Goal: Task Accomplishment & Management: Use online tool/utility

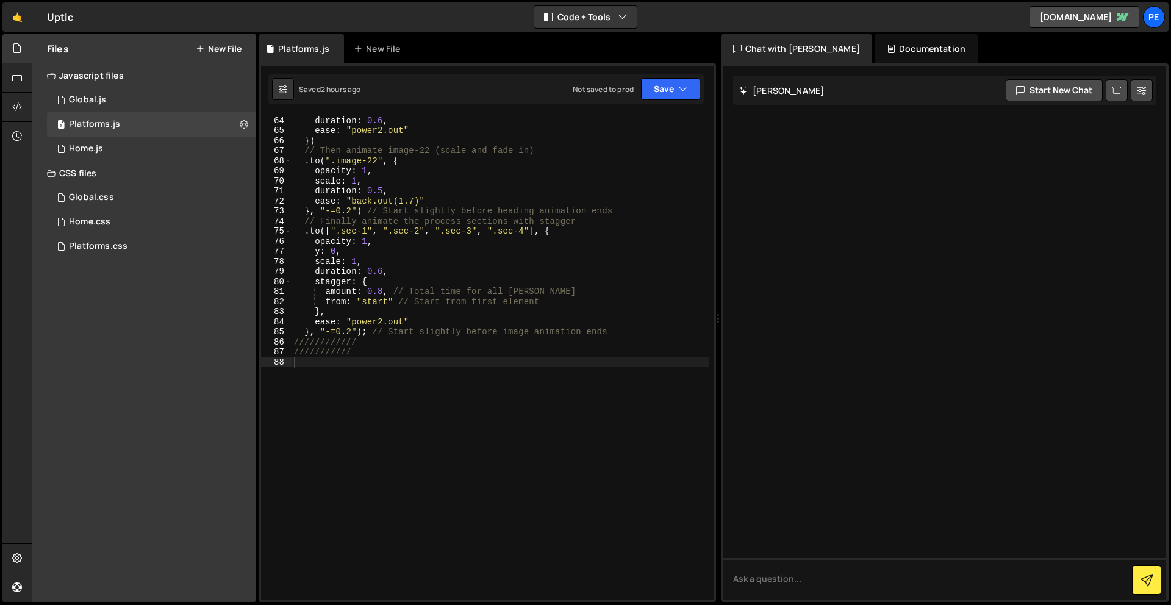
click at [445, 445] on div "y : 0 , duration : 0.6 , ease : "power2.out" }) // Then animate image-22 (scale…" at bounding box center [500, 358] width 417 height 505
paste textarea "});"
type textarea "});"
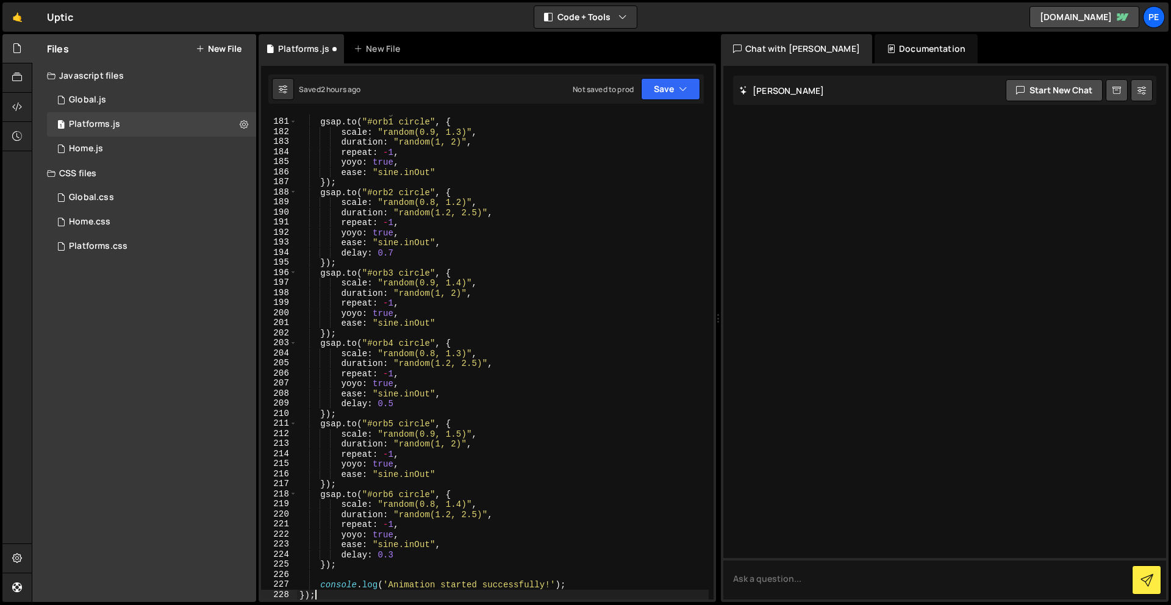
click at [654, 77] on div "Saved 2 hours ago Not saved to prod Upgrade to Edit Save Save to Staging S Save…" at bounding box center [485, 88] width 435 height 29
click at [659, 82] on button "Save" at bounding box center [670, 89] width 59 height 22
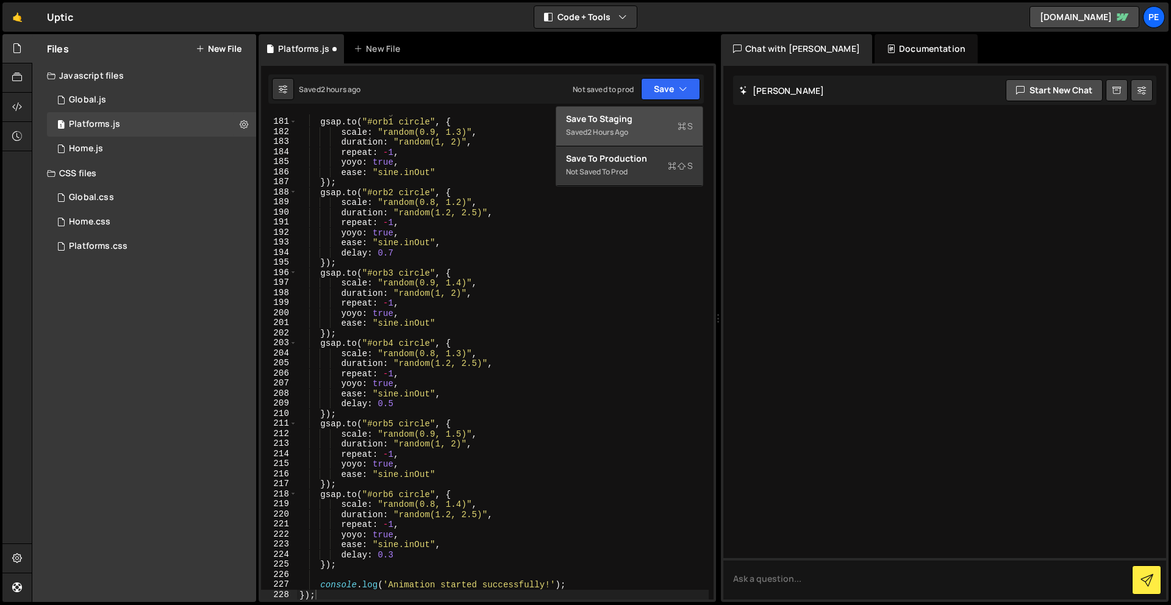
click at [658, 113] on div "Save to Staging S" at bounding box center [629, 119] width 127 height 12
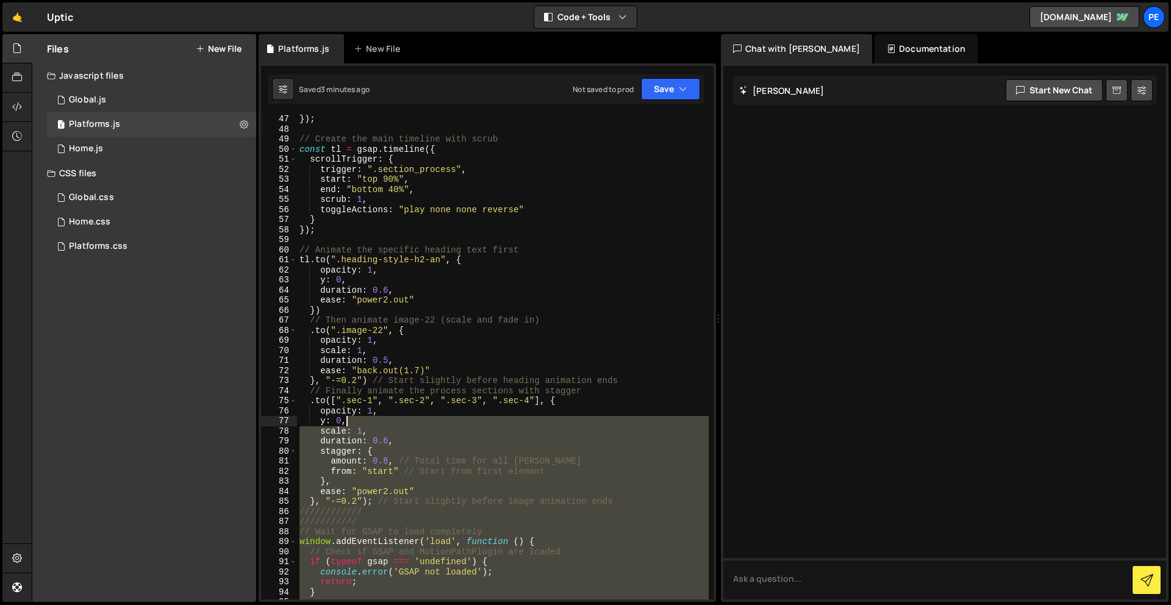
scroll to position [501, 0]
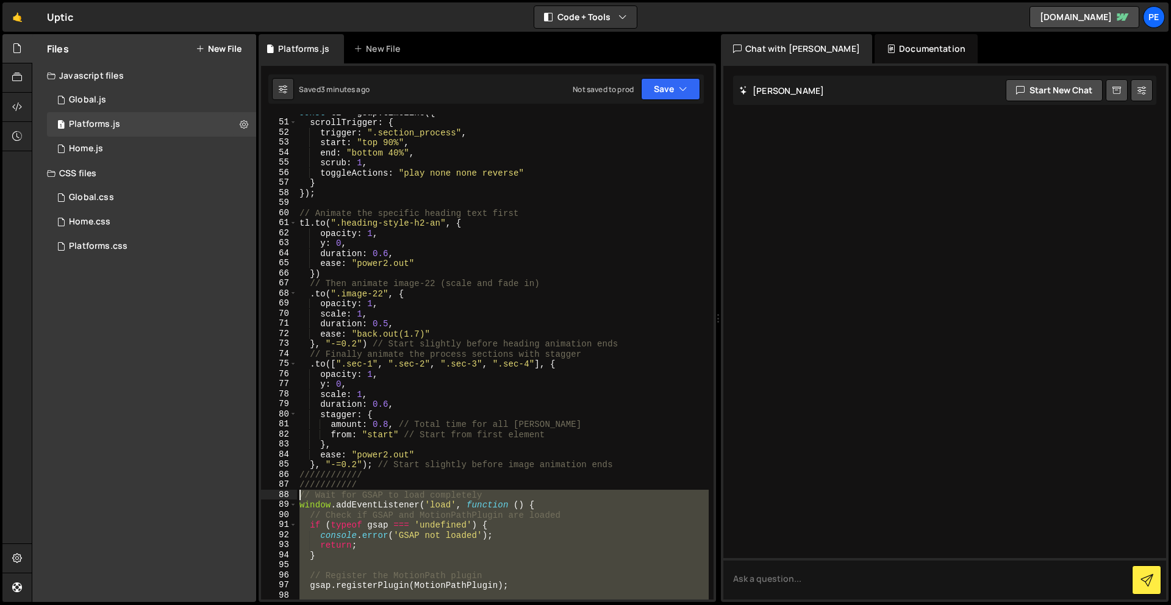
drag, startPoint x: 340, startPoint y: 390, endPoint x: 287, endPoint y: 500, distance: 121.7
click at [287, 500] on div "50 51 52 53 54 55 56 57 58 59 60 61 62 63 64 65 66 67 68 69 70 71 72 73 74 75 7…" at bounding box center [487, 357] width 453 height 485
type textarea "// Wait for GSAP to load completely window.addEventListener('load', function ()…"
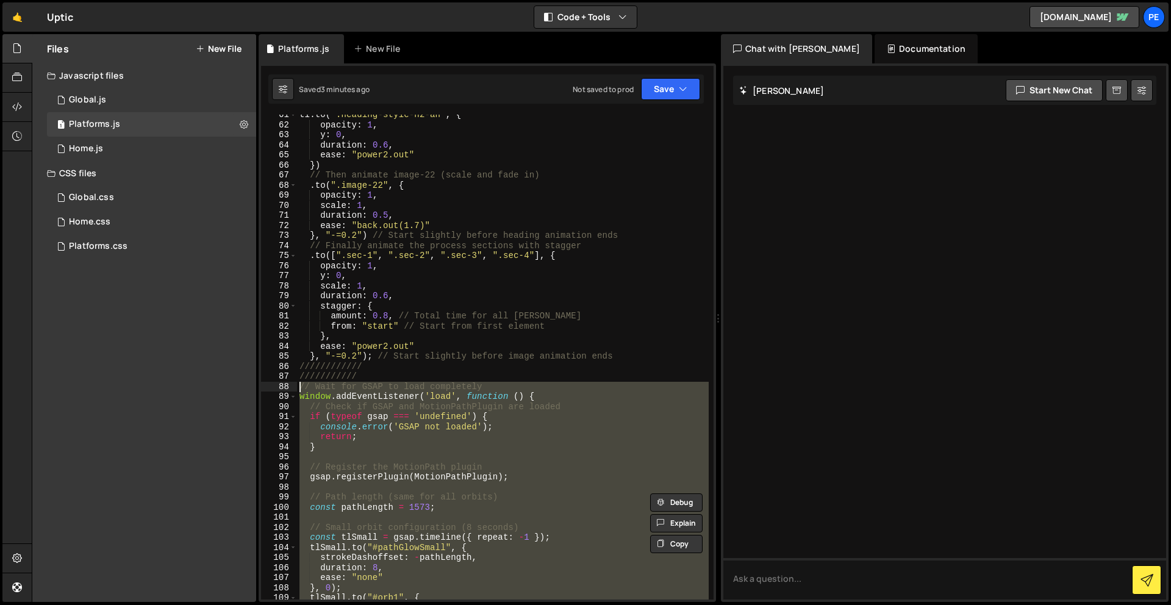
scroll to position [614, 0]
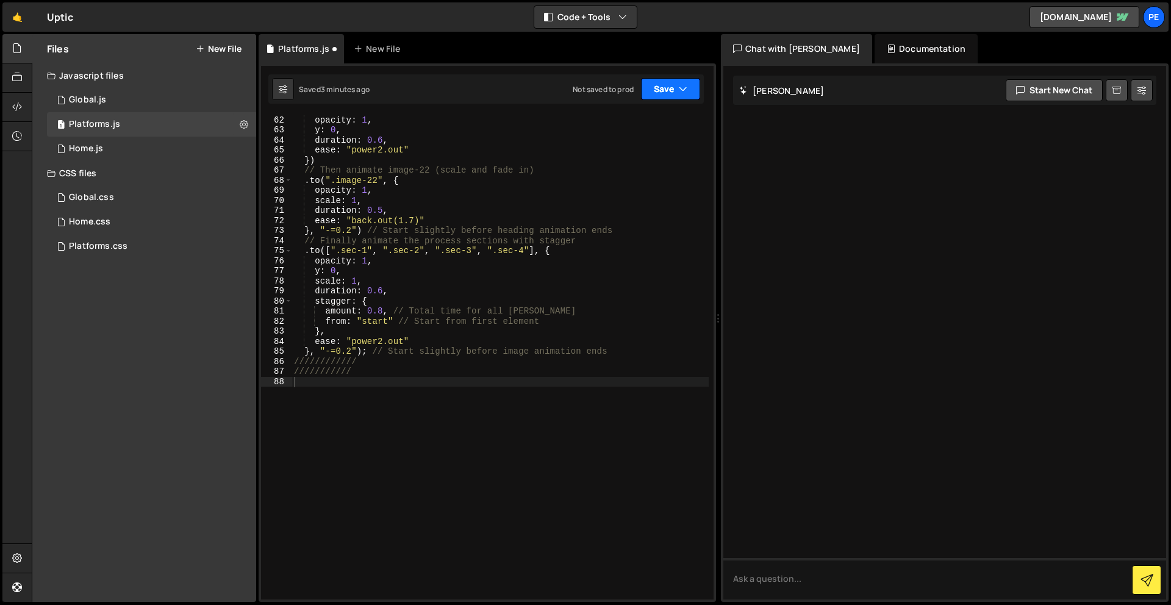
click at [660, 90] on button "Save" at bounding box center [670, 89] width 59 height 22
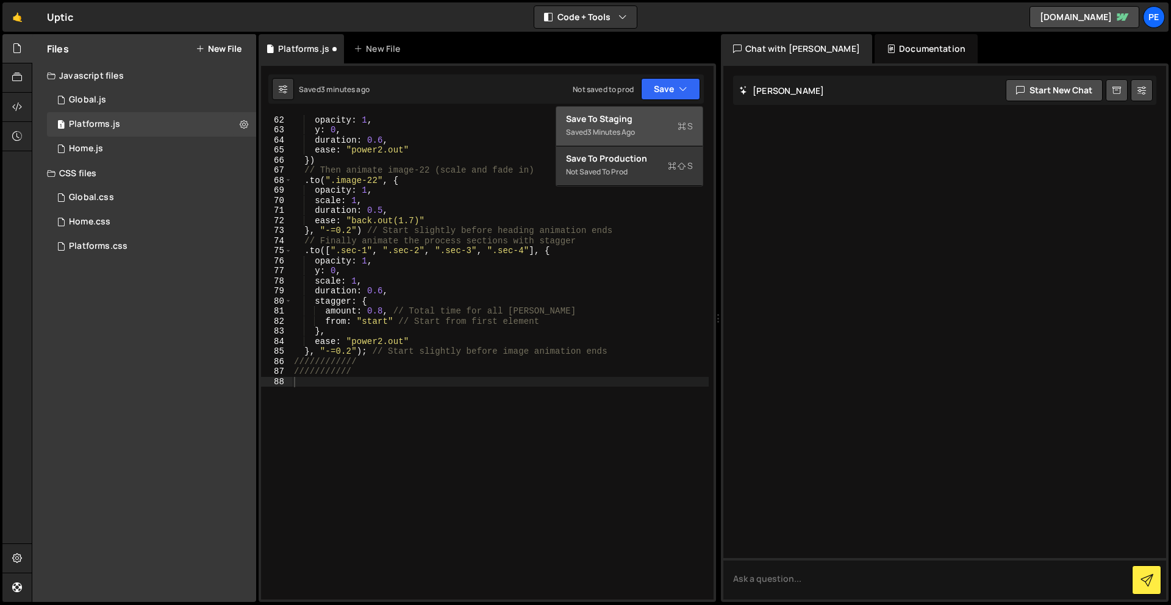
click at [647, 126] on div "Saved 3 minutes ago" at bounding box center [629, 132] width 127 height 15
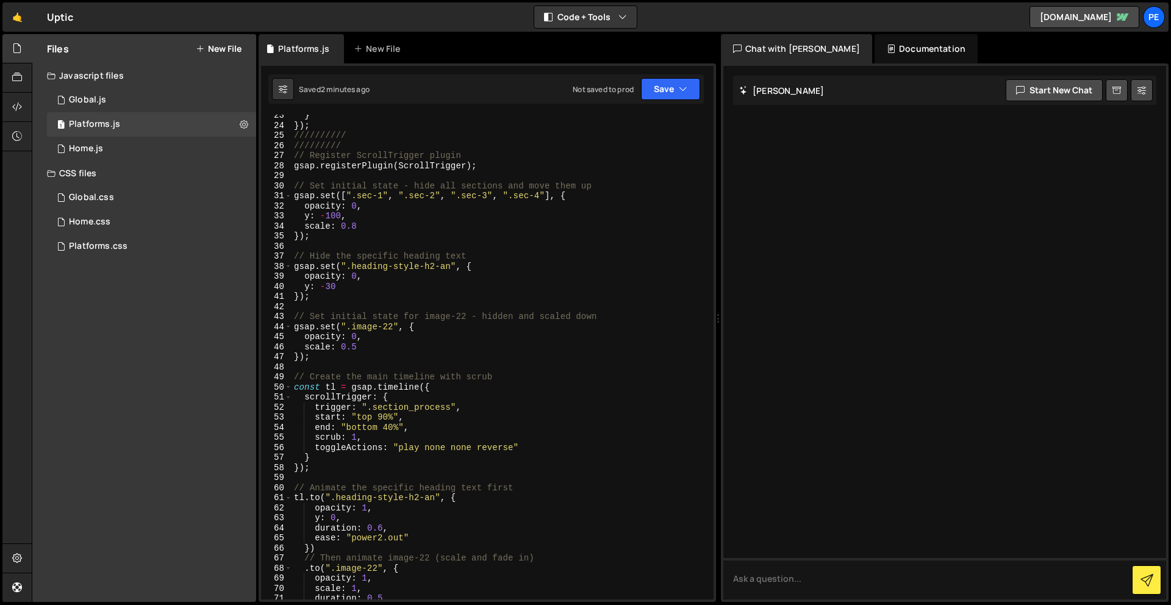
scroll to position [0, 0]
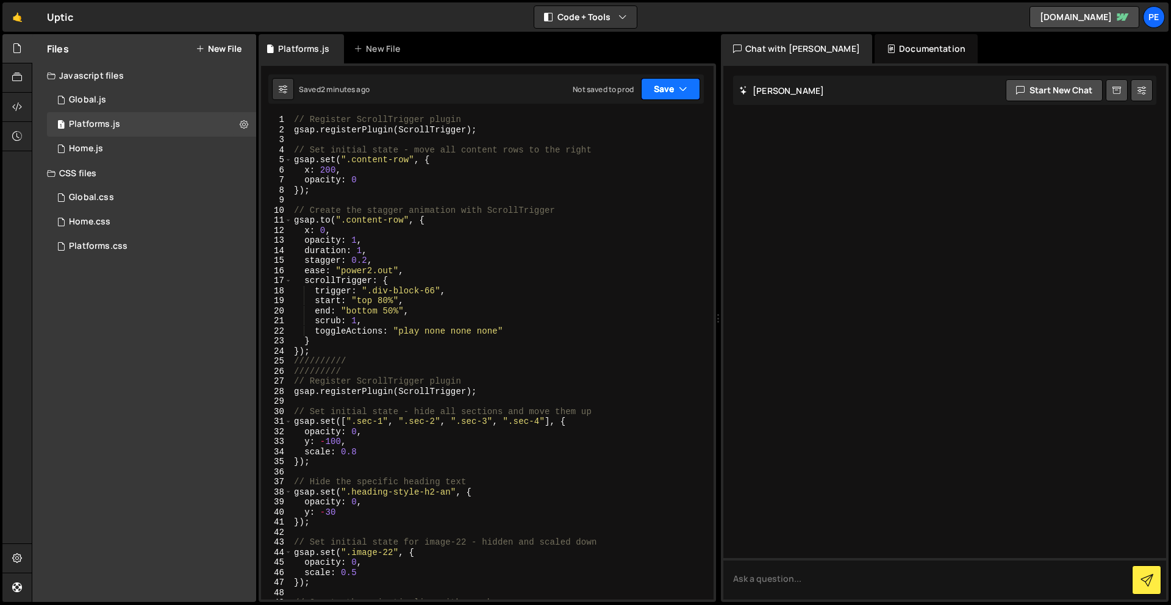
click at [661, 97] on button "Save" at bounding box center [670, 89] width 59 height 22
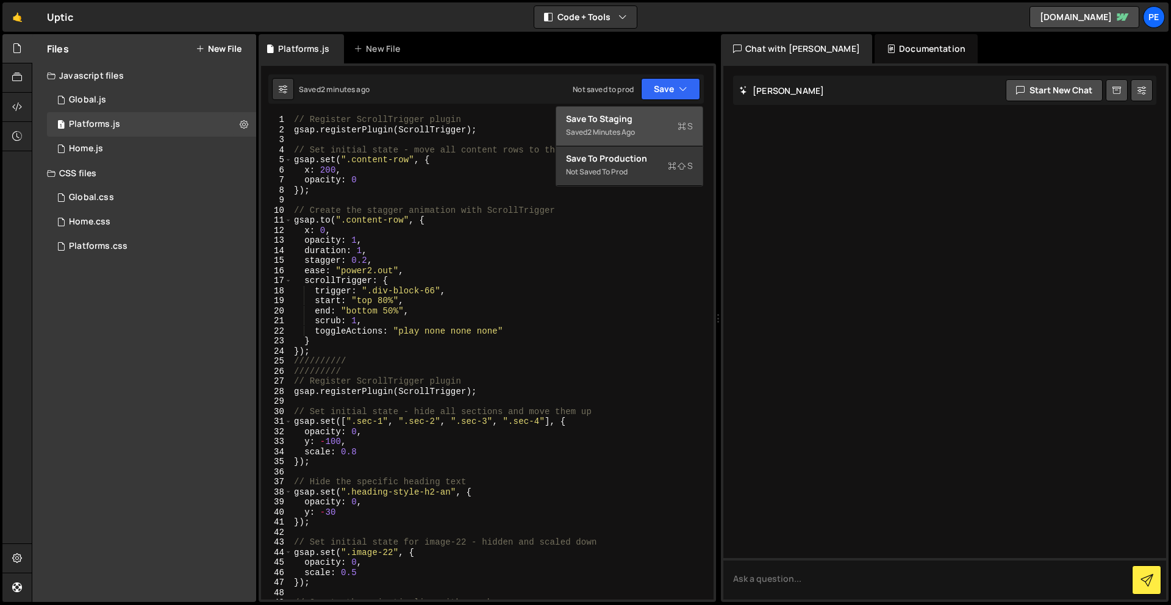
click at [658, 127] on div "Saved 2 minutes ago" at bounding box center [629, 132] width 127 height 15
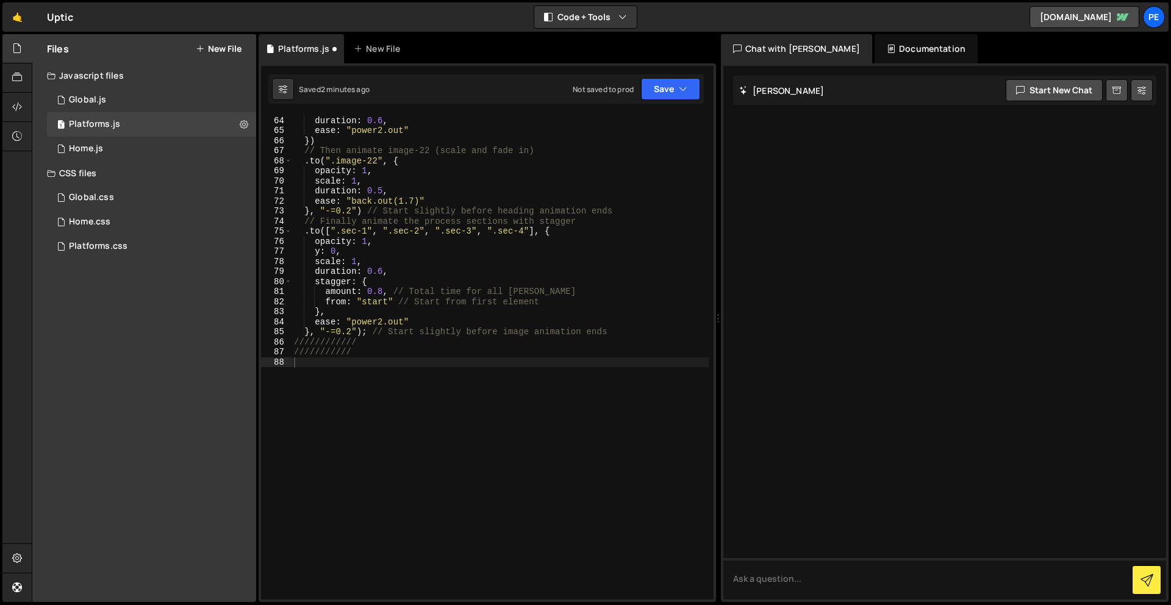
scroll to position [633, 0]
click at [411, 464] on div "y : 0 , duration : 0.6 , ease : "power2.out" }) // Then animate image-22 (scale…" at bounding box center [500, 358] width 417 height 505
paste textarea "});"
type textarea "});"
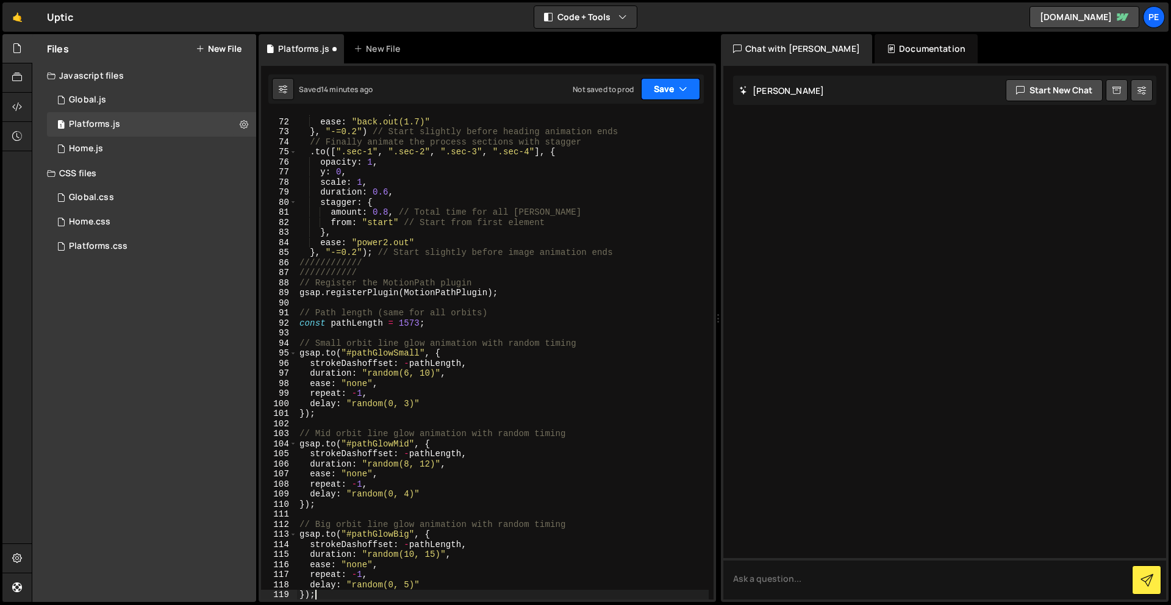
click at [675, 89] on button "Save" at bounding box center [670, 89] width 59 height 22
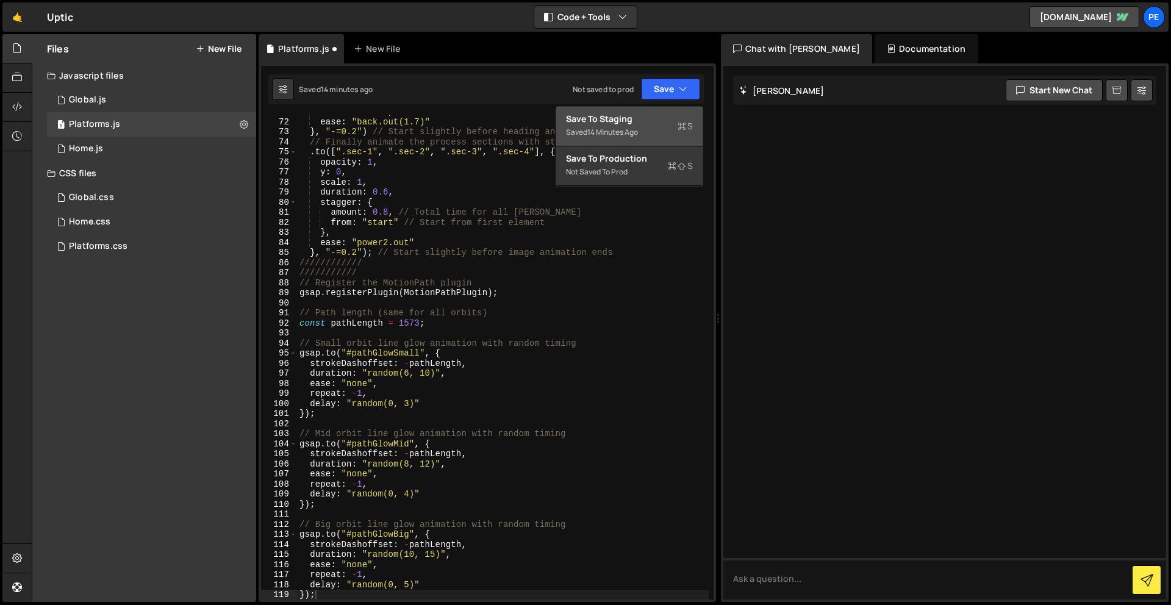
click at [679, 116] on div "Save to Staging S" at bounding box center [629, 119] width 127 height 12
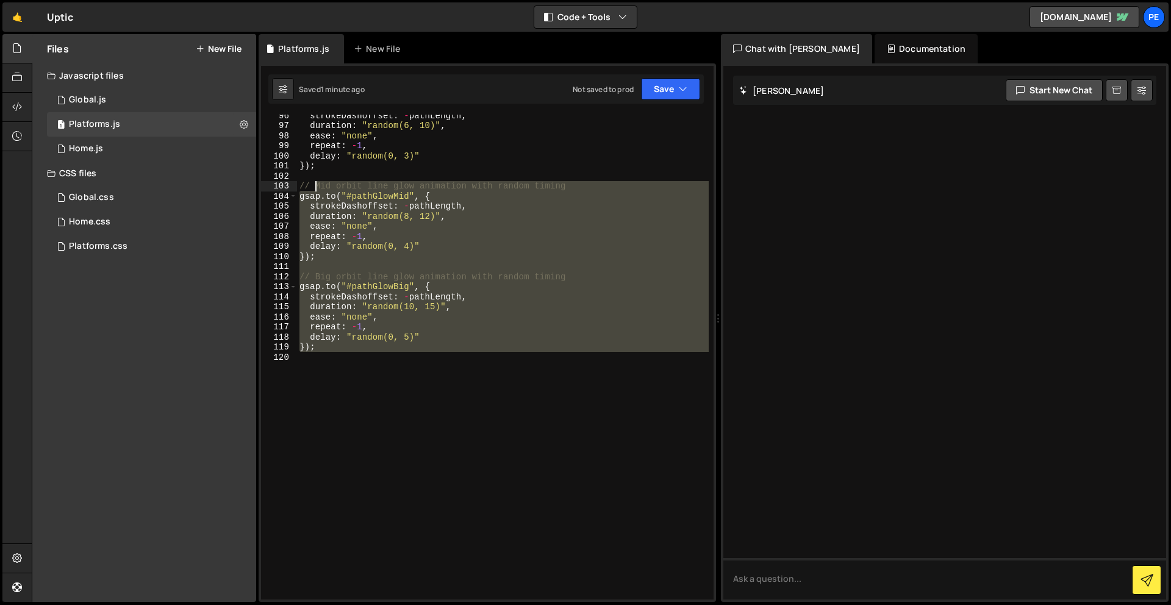
scroll to position [730, 0]
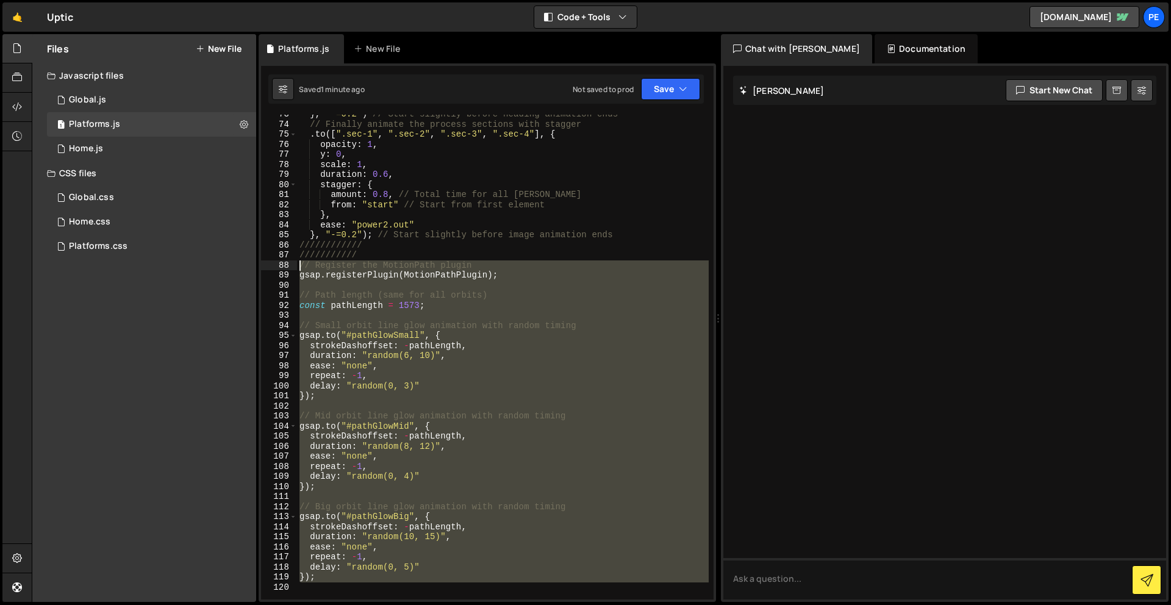
drag, startPoint x: 378, startPoint y: 398, endPoint x: 292, endPoint y: 264, distance: 158.9
click at [292, 264] on div "73 74 75 76 77 78 79 80 81 82 83 84 85 86 87 88 89 90 91 92 93 94 95 96 97 98 9…" at bounding box center [487, 357] width 453 height 485
type textarea "// Register the MotionPath plugin gsap.registerPlugin(MotionPathPlugin);"
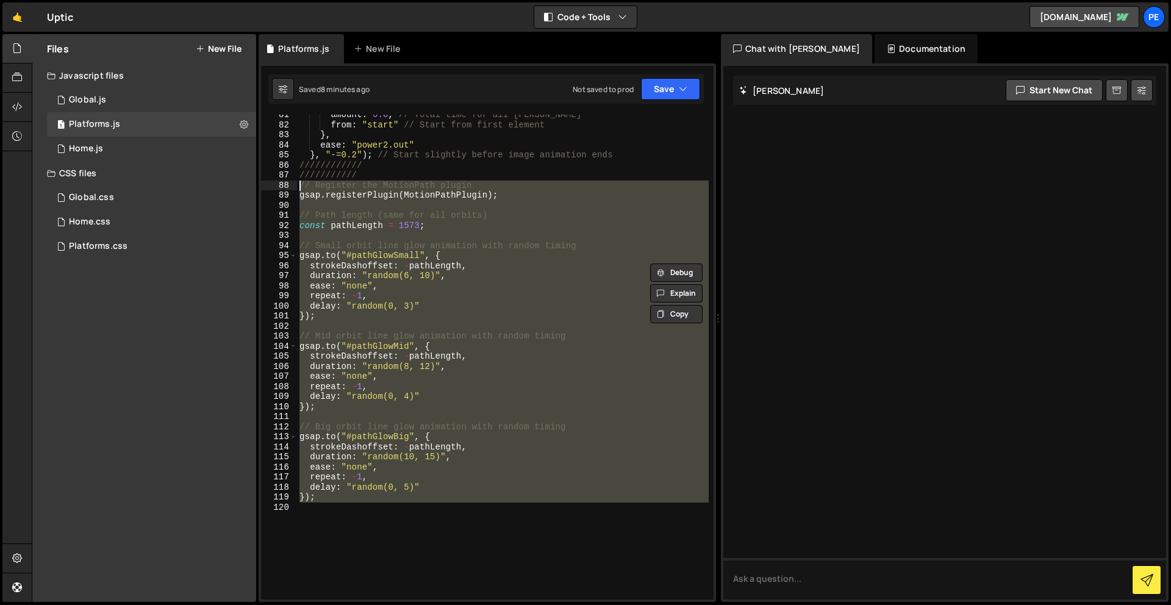
scroll to position [847, 0]
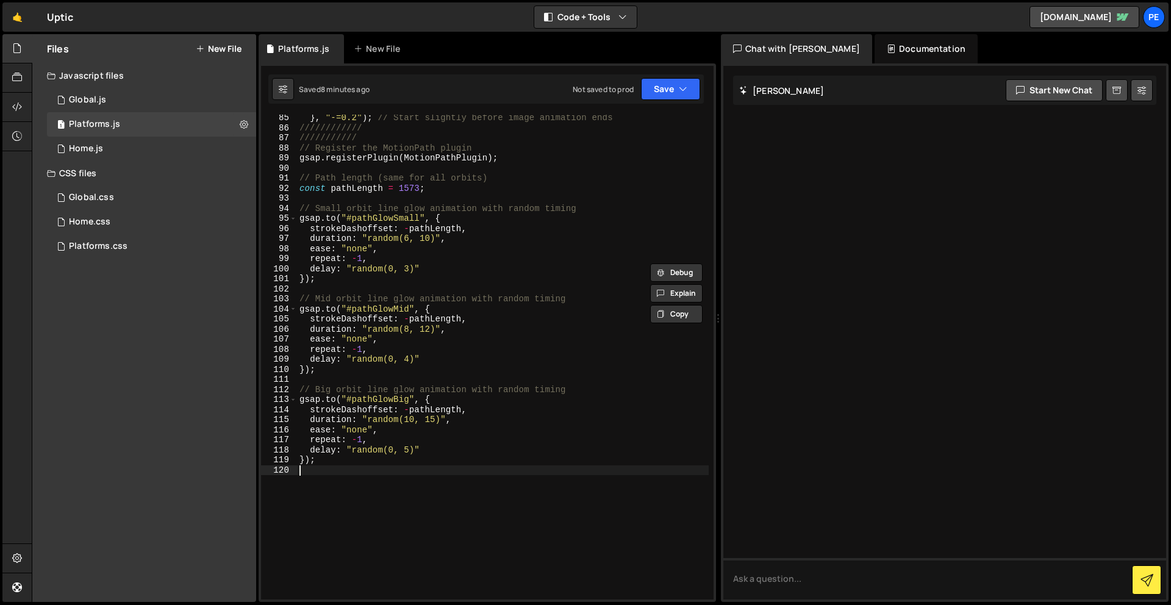
drag, startPoint x: 421, startPoint y: 522, endPoint x: 410, endPoint y: 513, distance: 14.8
click at [421, 522] on div "} , "-=0.2" ) ; // Start slightly before image animation ends //////////// ////…" at bounding box center [503, 365] width 412 height 505
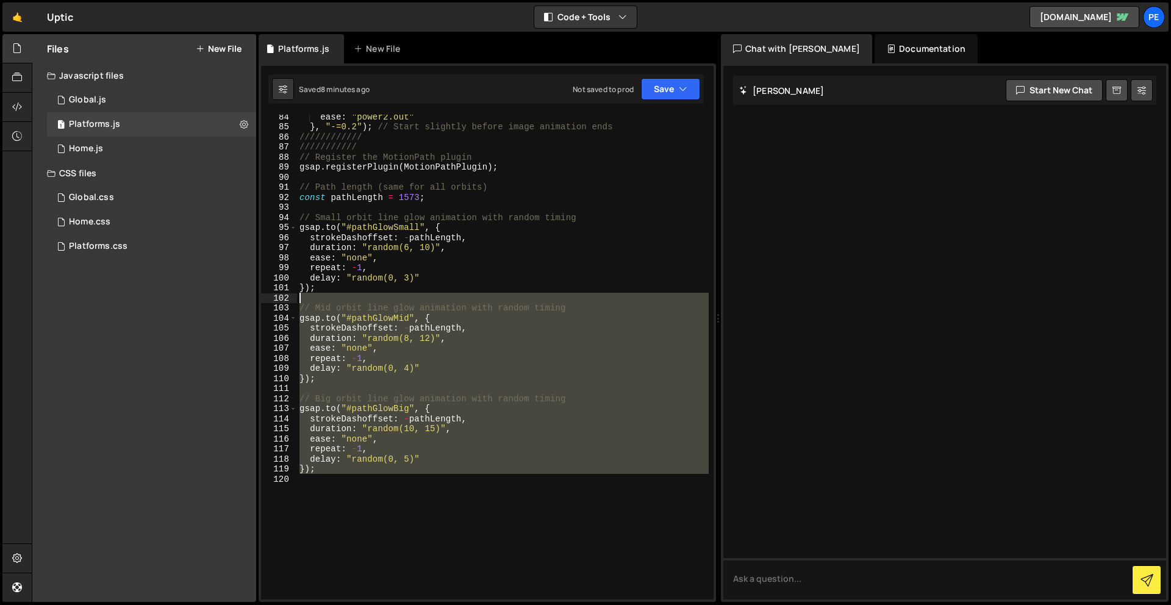
scroll to position [801, 0]
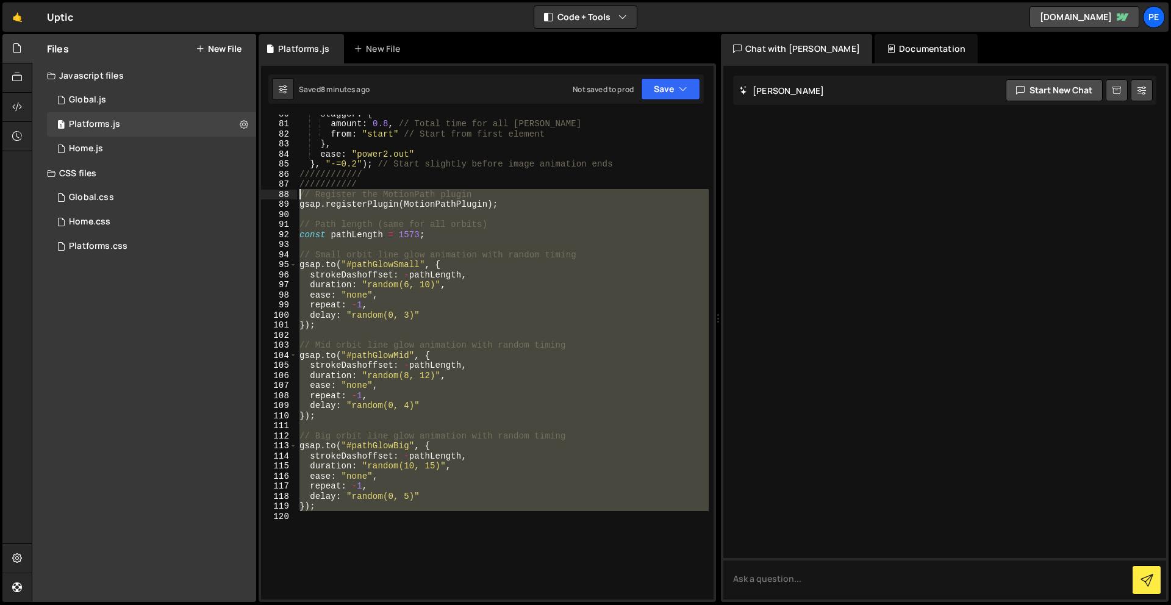
drag, startPoint x: 340, startPoint y: 433, endPoint x: 270, endPoint y: 195, distance: 248.4
click at [270, 195] on div "80 81 82 83 84 85 86 87 88 89 90 91 92 93 94 95 96 97 98 99 100 101 102 103 104…" at bounding box center [487, 357] width 453 height 485
type textarea "// Register the MotionPath plugin gsap.registerPlugin(MotionPathPlugin);"
click at [354, 534] on div "stagger : { amount : 0.8 , // Total time for all [PERSON_NAME] from : "start" /…" at bounding box center [503, 357] width 412 height 485
drag, startPoint x: 354, startPoint y: 534, endPoint x: 292, endPoint y: 196, distance: 343.0
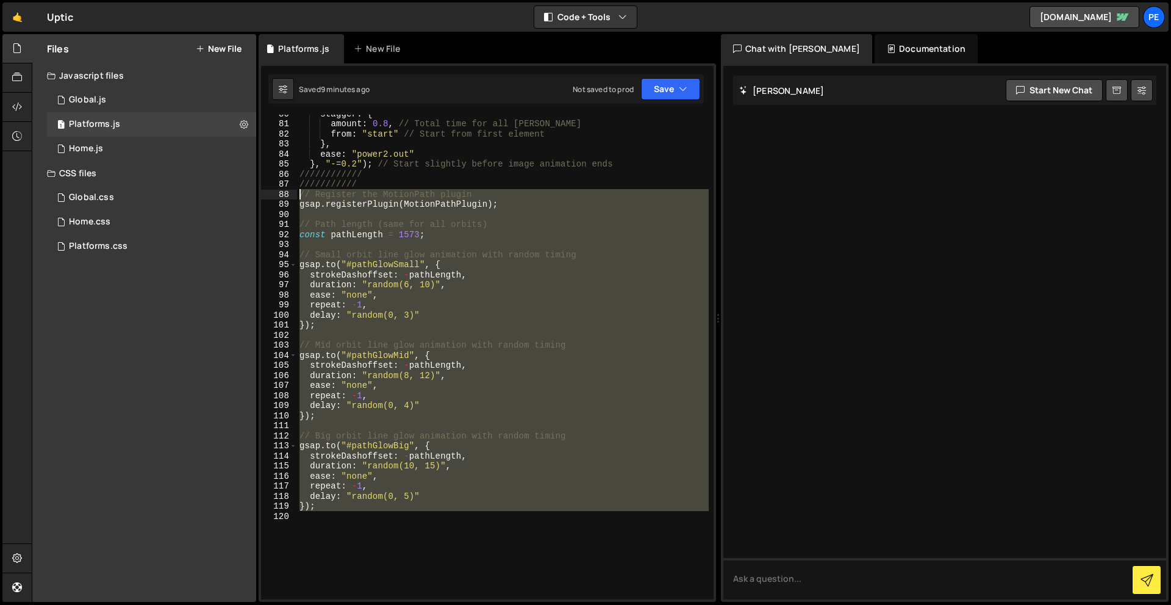
click at [292, 196] on div "80 81 82 83 84 85 86 87 88 89 90 91 92 93 94 95 96 97 98 99 100 101 102 103 104…" at bounding box center [487, 357] width 453 height 485
paste textarea "export { orbitControls, orbitTimeline }"
type textarea "// export { orbitControls, orbitTimeline };"
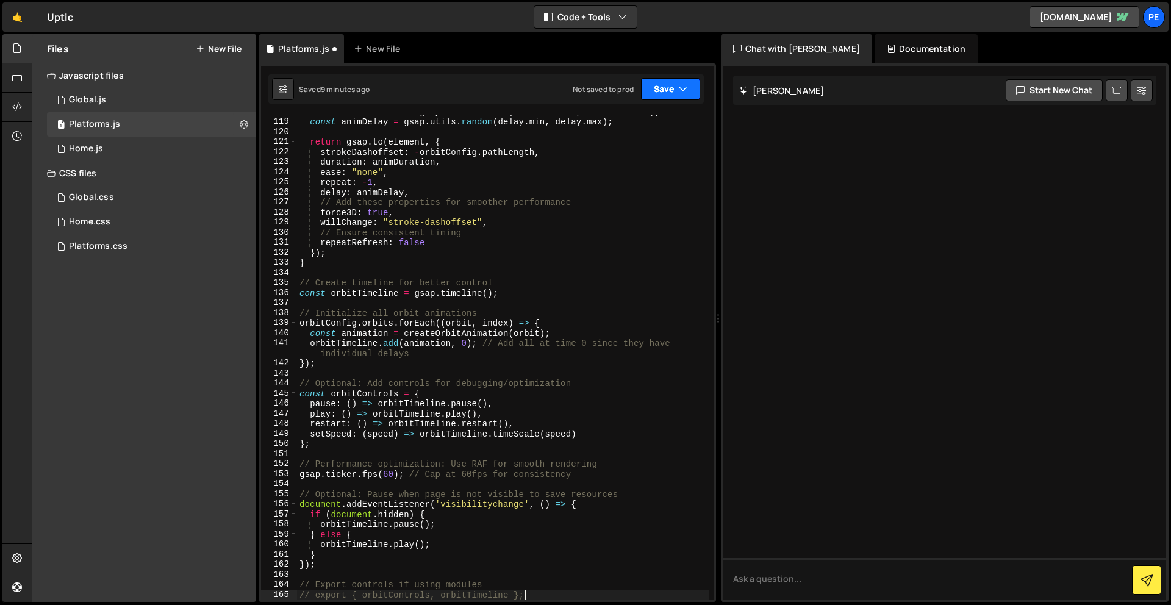
click at [667, 84] on button "Save" at bounding box center [670, 89] width 59 height 22
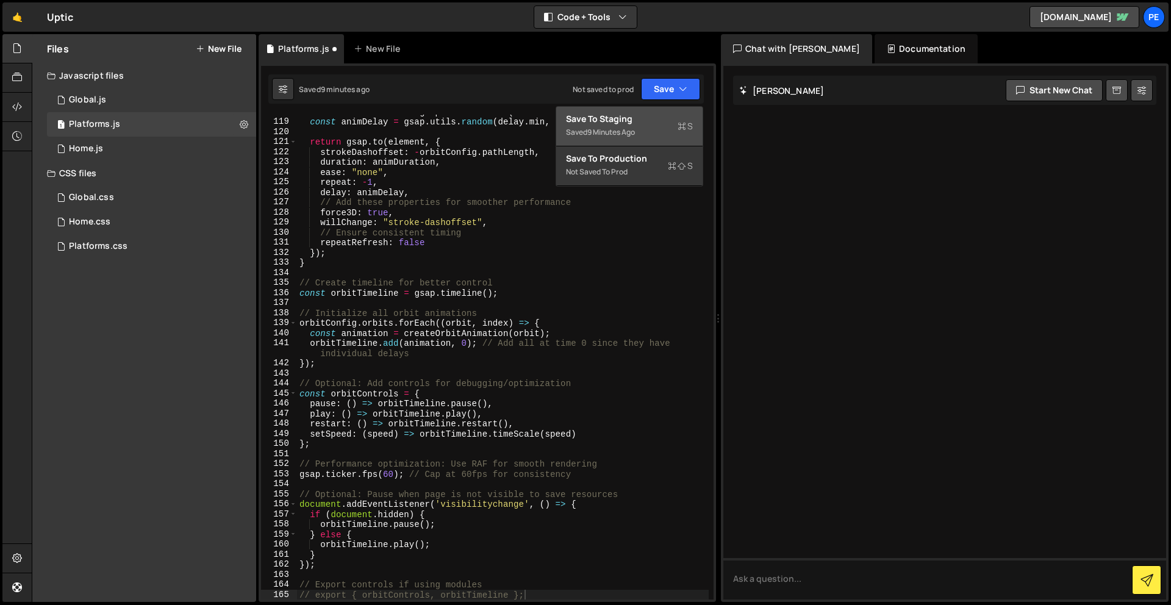
click at [644, 117] on div "Save to Staging S" at bounding box center [629, 119] width 127 height 12
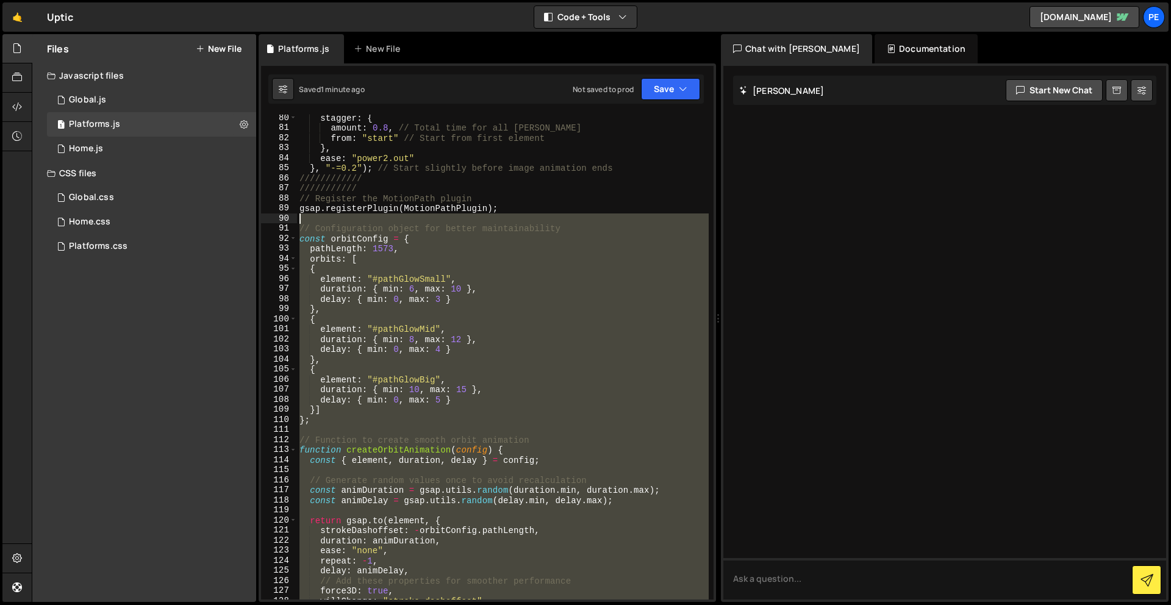
scroll to position [797, 0]
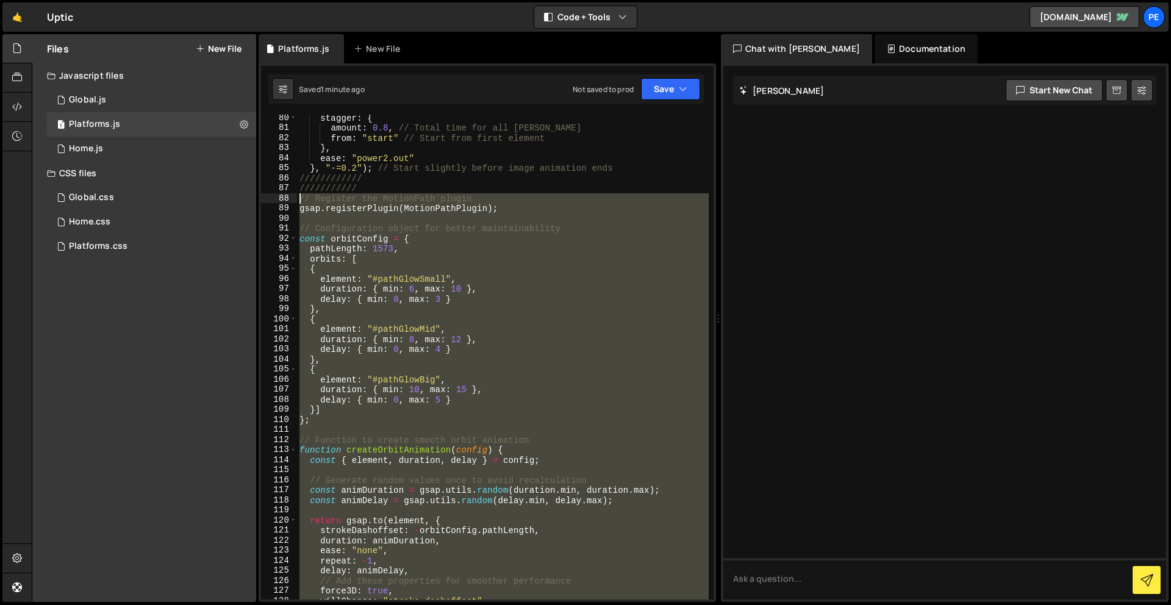
drag, startPoint x: 390, startPoint y: 457, endPoint x: 284, endPoint y: 195, distance: 282.6
click at [284, 195] on div "80 81 82 83 84 85 86 87 88 89 90 91 92 93 94 95 96 97 98 99 100 101 102 103 104…" at bounding box center [487, 357] width 453 height 485
paste textarea "}"
type textarea "};"
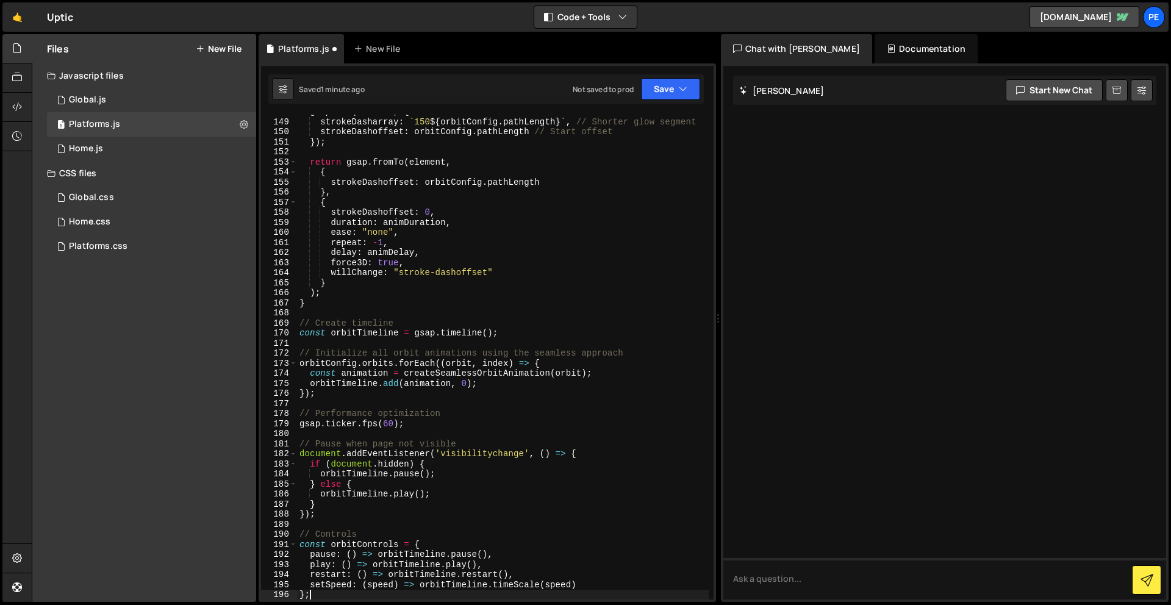
scroll to position [1497, 0]
click at [679, 80] on button "Save" at bounding box center [670, 89] width 59 height 22
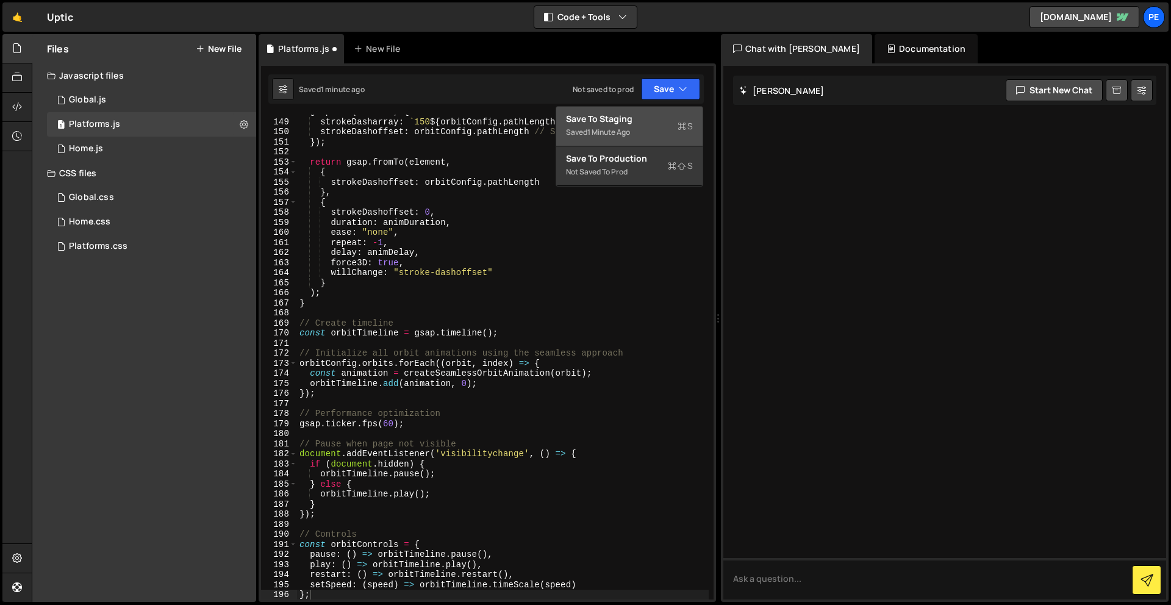
click at [676, 116] on div "Save to Staging S" at bounding box center [629, 119] width 127 height 12
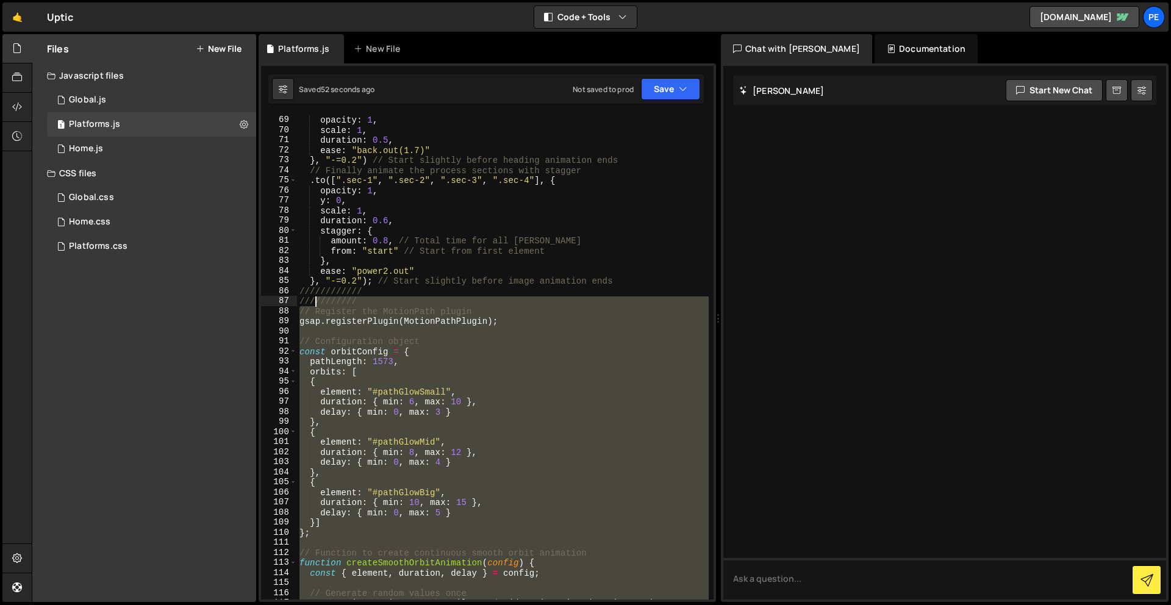
scroll to position [689, 0]
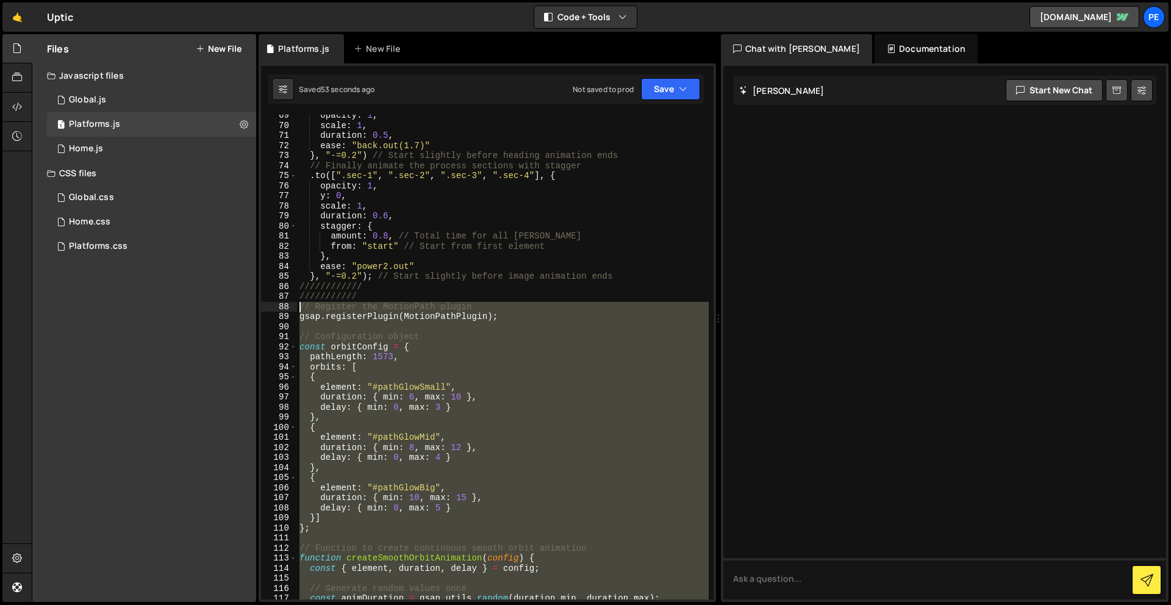
drag, startPoint x: 374, startPoint y: 512, endPoint x: 289, endPoint y: 303, distance: 225.4
click at [289, 303] on div "69 70 71 72 73 74 75 76 77 78 79 80 81 82 83 84 85 86 87 88 89 90 91 92 93 94 9…" at bounding box center [487, 357] width 453 height 485
paste textarea "}"
type textarea "});"
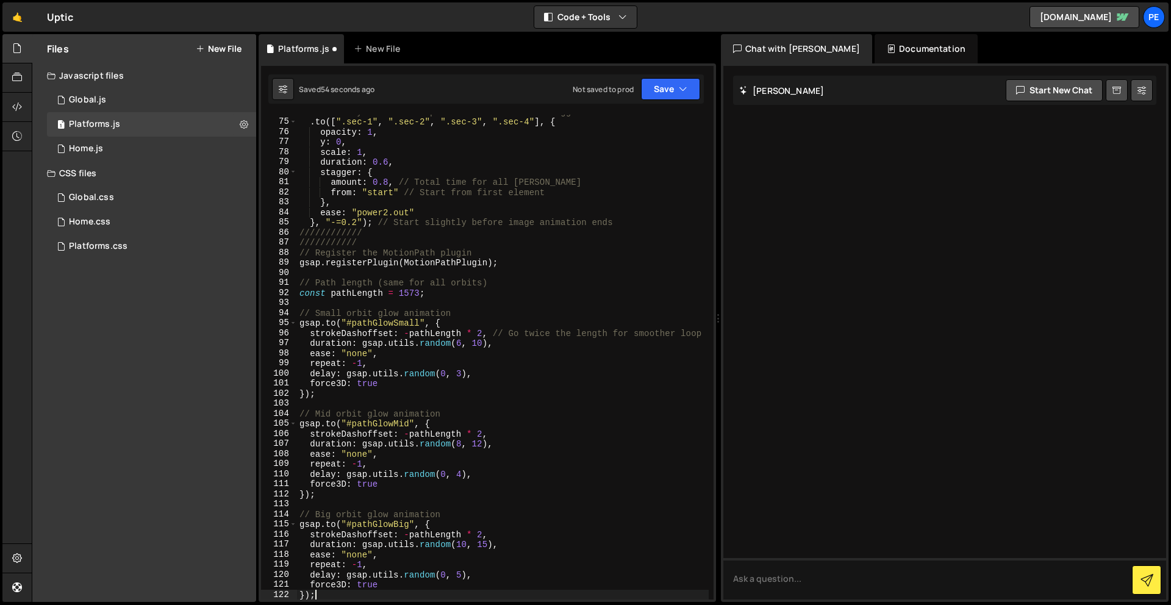
scroll to position [743, 0]
click at [672, 88] on button "Save" at bounding box center [670, 89] width 59 height 22
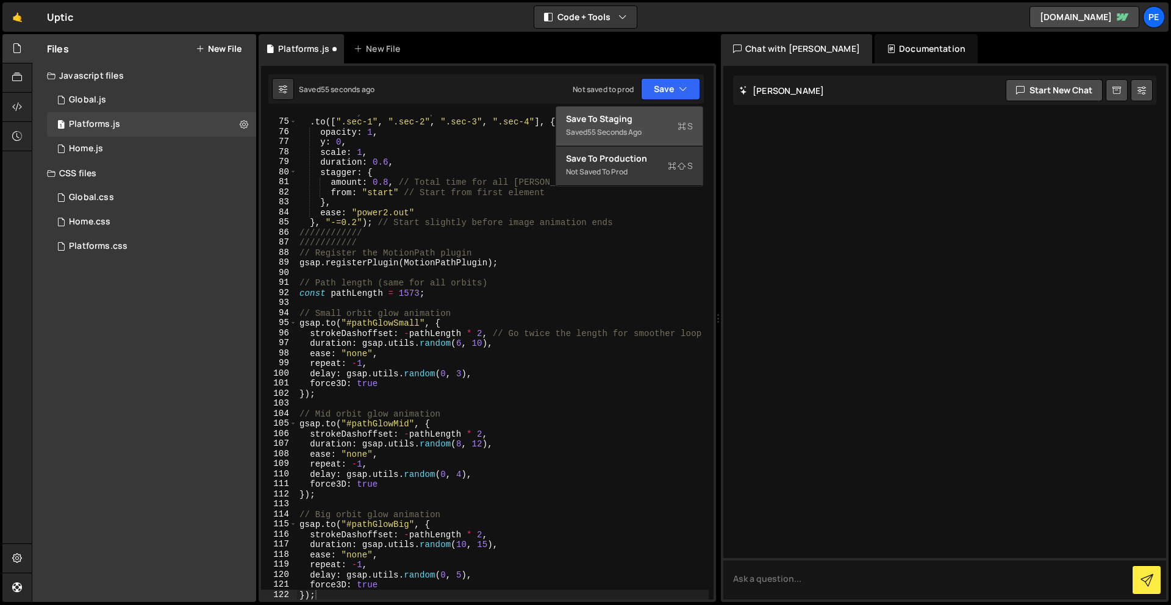
click at [663, 117] on div "Save to Staging S" at bounding box center [629, 119] width 127 height 12
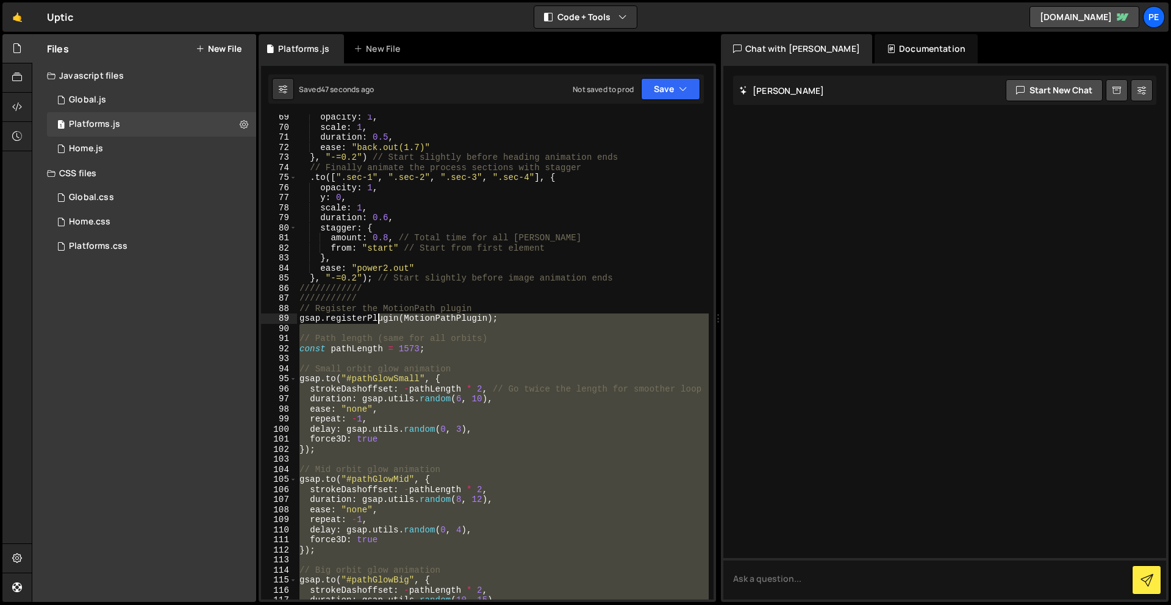
scroll to position [691, 0]
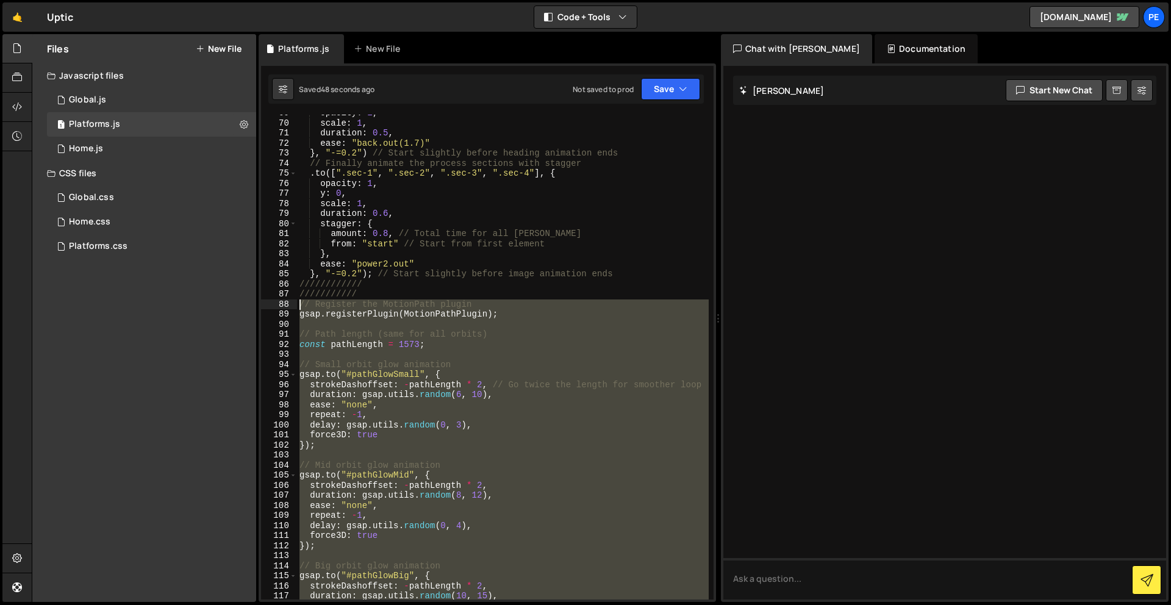
drag, startPoint x: 359, startPoint y: 473, endPoint x: 296, endPoint y: 304, distance: 180.3
click at [296, 304] on div "69 70 71 72 73 74 75 76 77 78 79 80 81 82 83 84 85 86 87 88 89 90 91 92 93 94 9…" at bounding box center [487, 357] width 453 height 485
paste textarea "}"
type textarea "});"
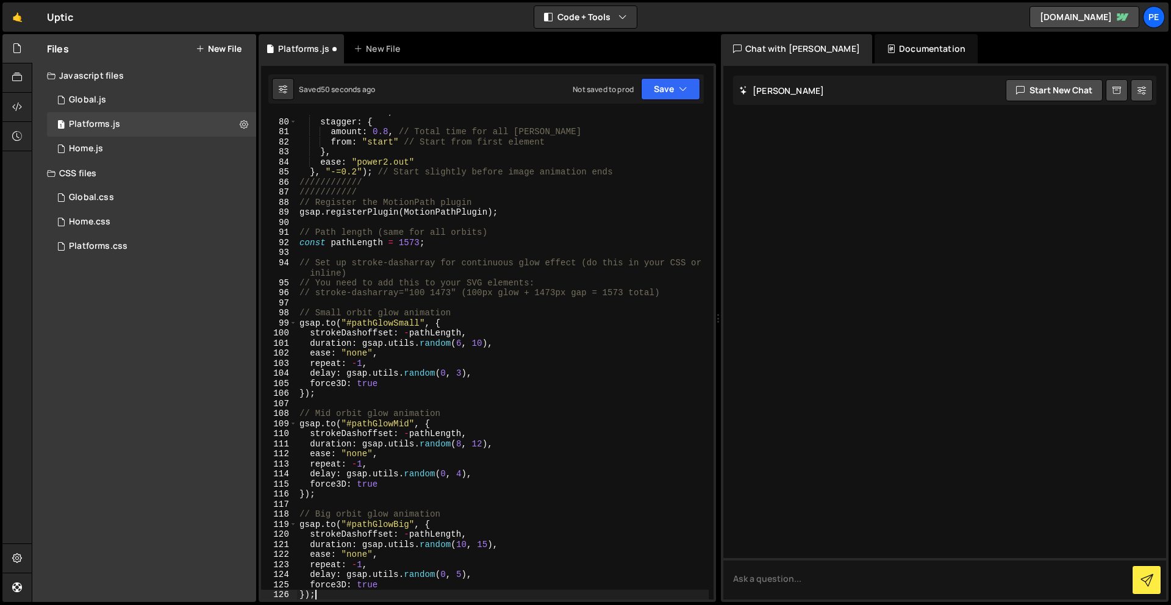
click at [664, 77] on div "Saved 50 seconds ago Not saved to prod Upgrade to Edit Save Save to Staging S S…" at bounding box center [485, 88] width 435 height 29
click at [670, 90] on button "Save" at bounding box center [670, 89] width 59 height 22
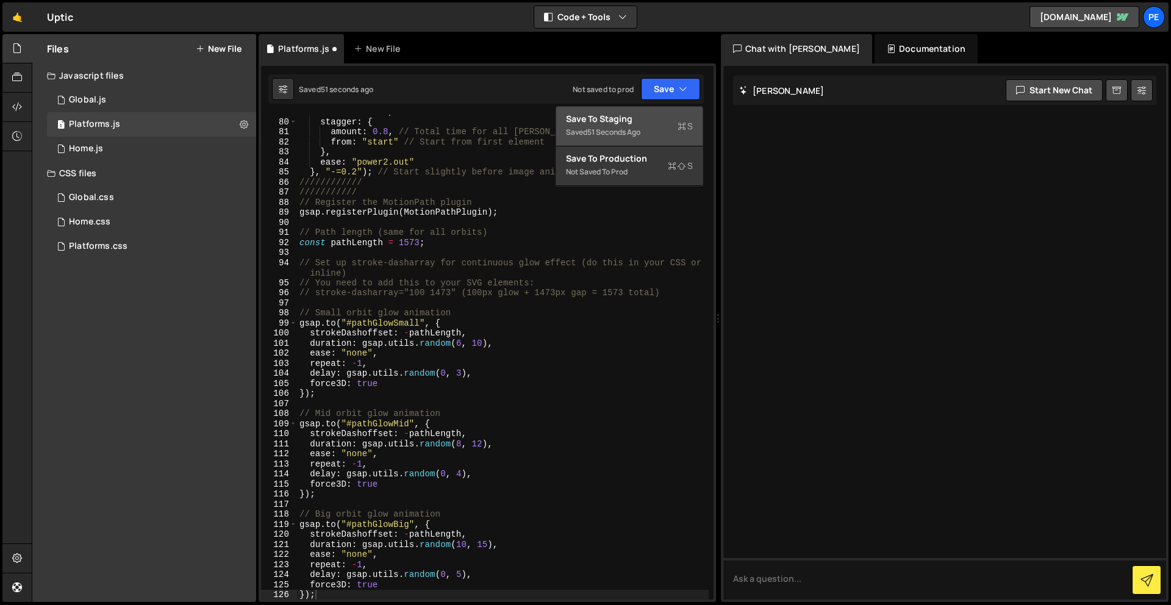
click at [661, 121] on div "Save to Staging S" at bounding box center [629, 119] width 127 height 12
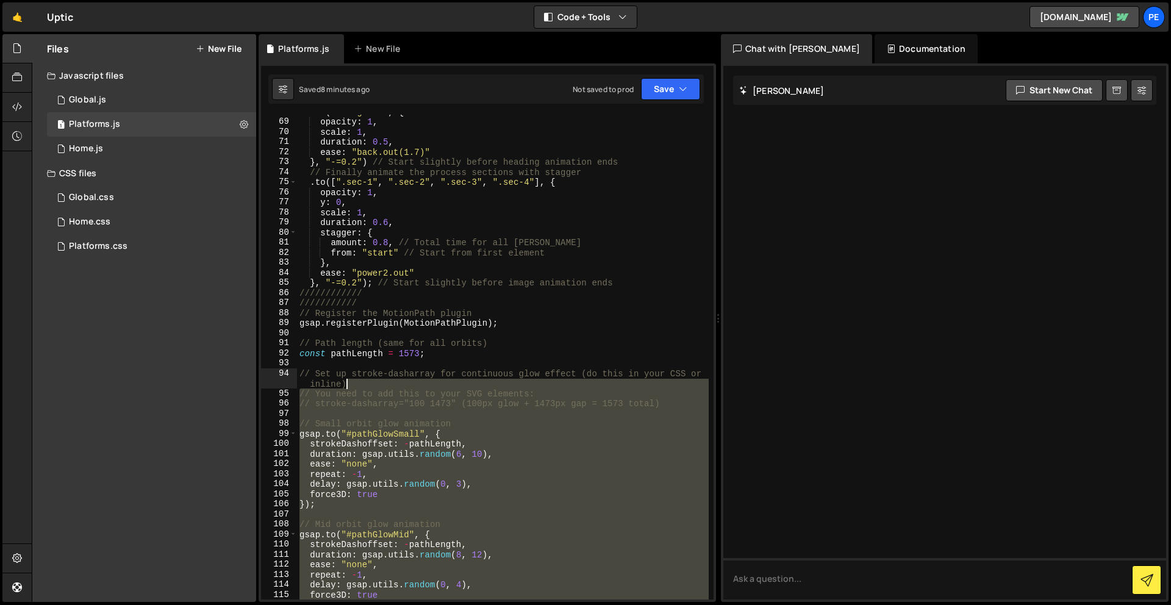
scroll to position [682, 0]
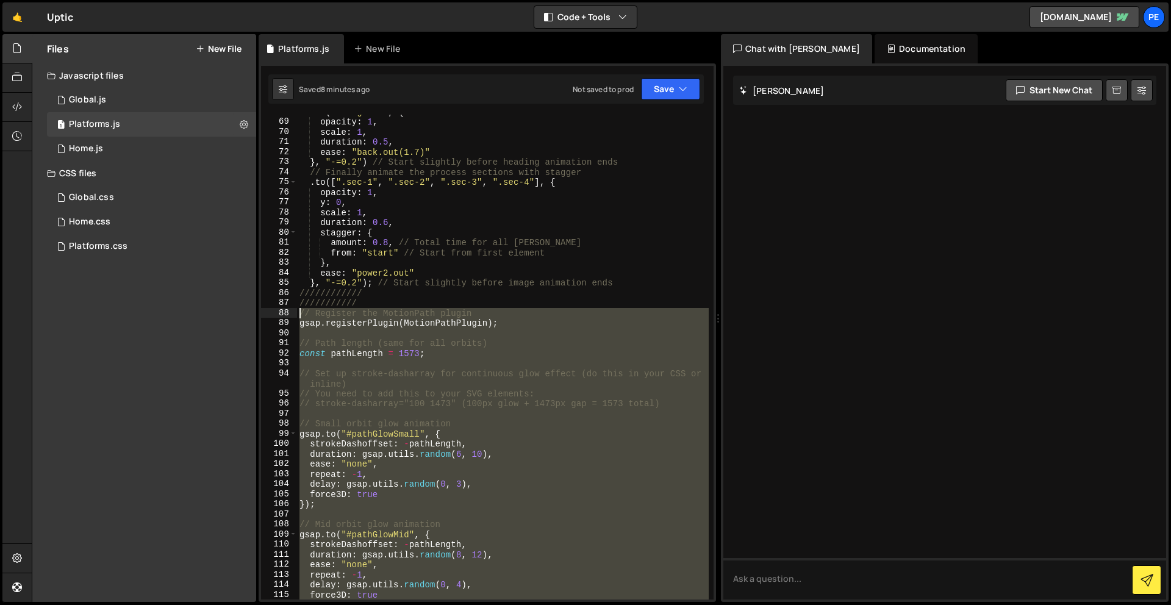
drag, startPoint x: 389, startPoint y: 534, endPoint x: 293, endPoint y: 313, distance: 240.7
click at [293, 313] on div "68 69 70 71 72 73 74 75 76 77 78 79 80 81 82 83 84 85 86 87 88 89 90 91 92 93 9…" at bounding box center [487, 357] width 453 height 485
paste textarea "}"
type textarea "});"
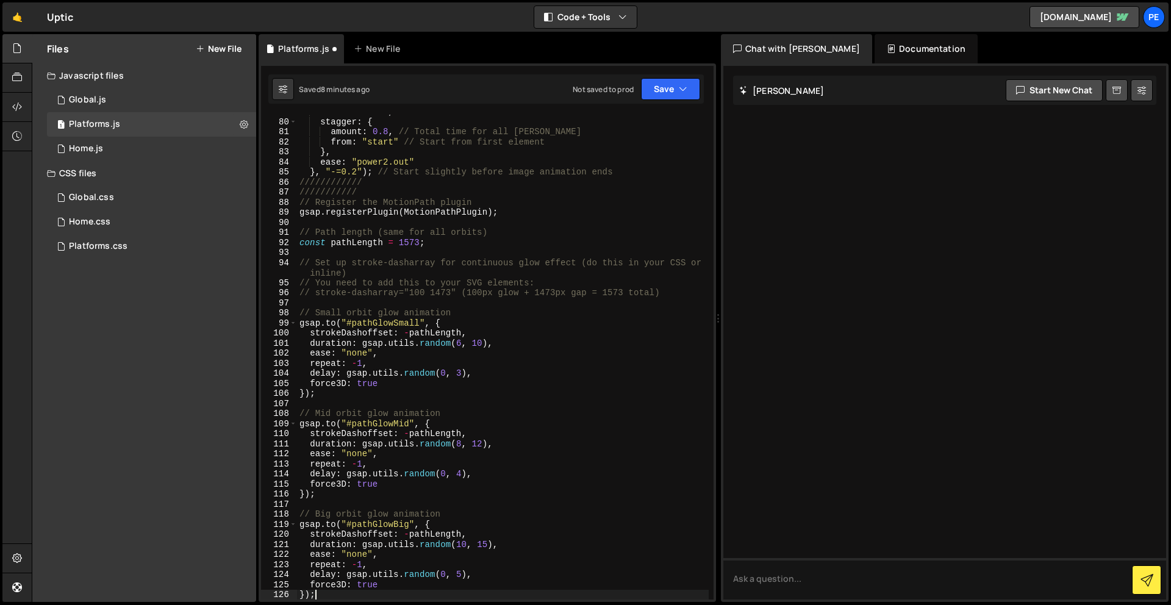
scroll to position [793, 0]
click at [664, 90] on button "Save" at bounding box center [670, 89] width 59 height 22
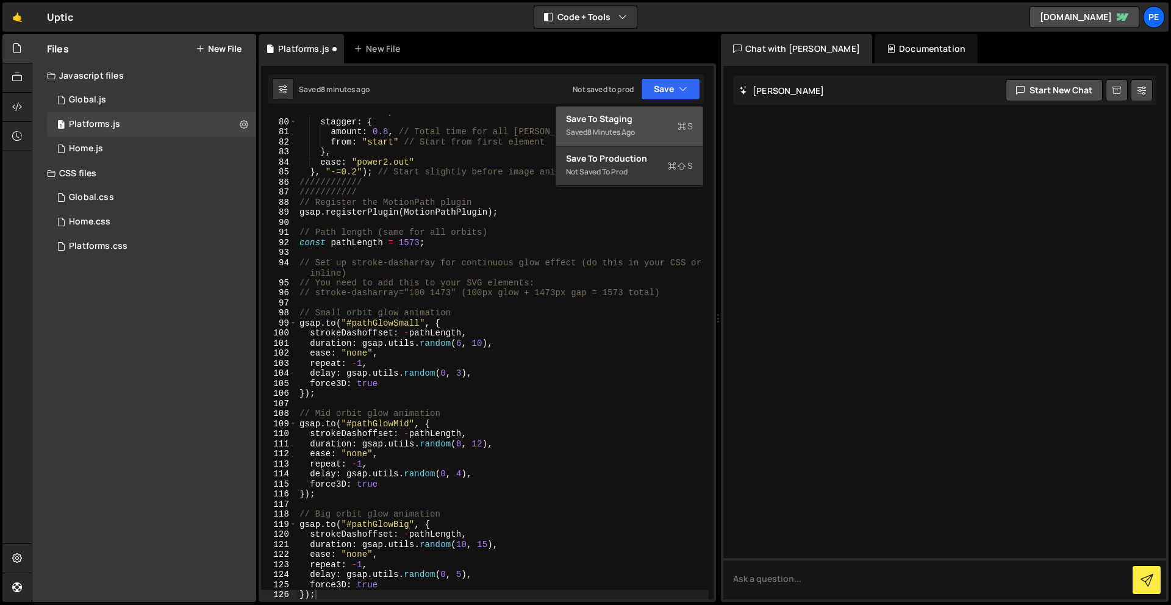
click at [648, 127] on div "Saved 8 minutes ago" at bounding box center [629, 132] width 127 height 15
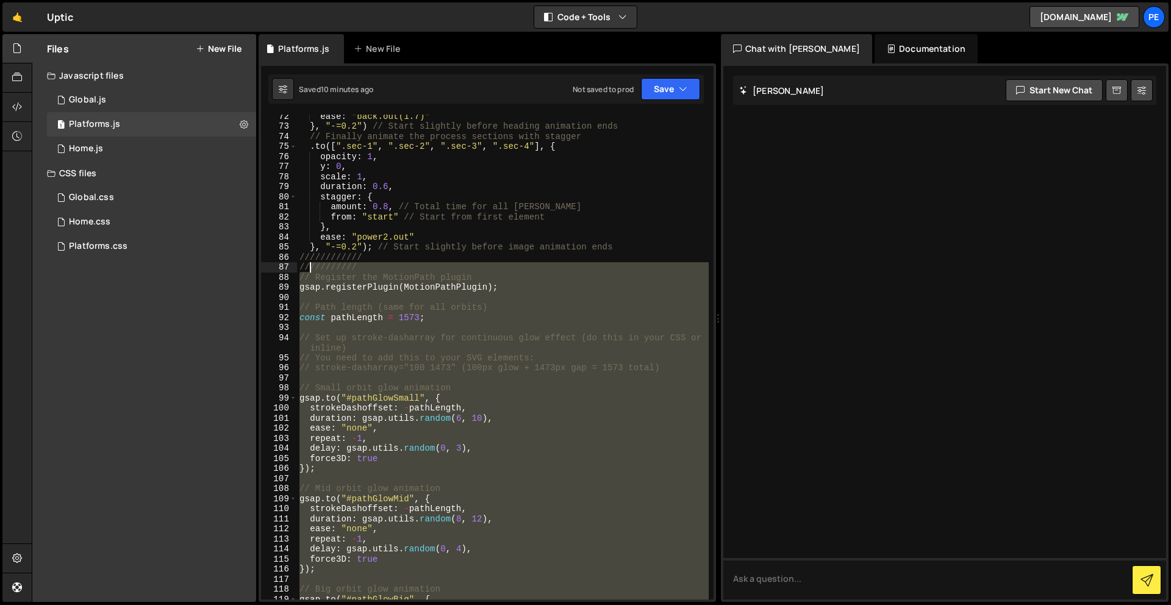
scroll to position [709, 0]
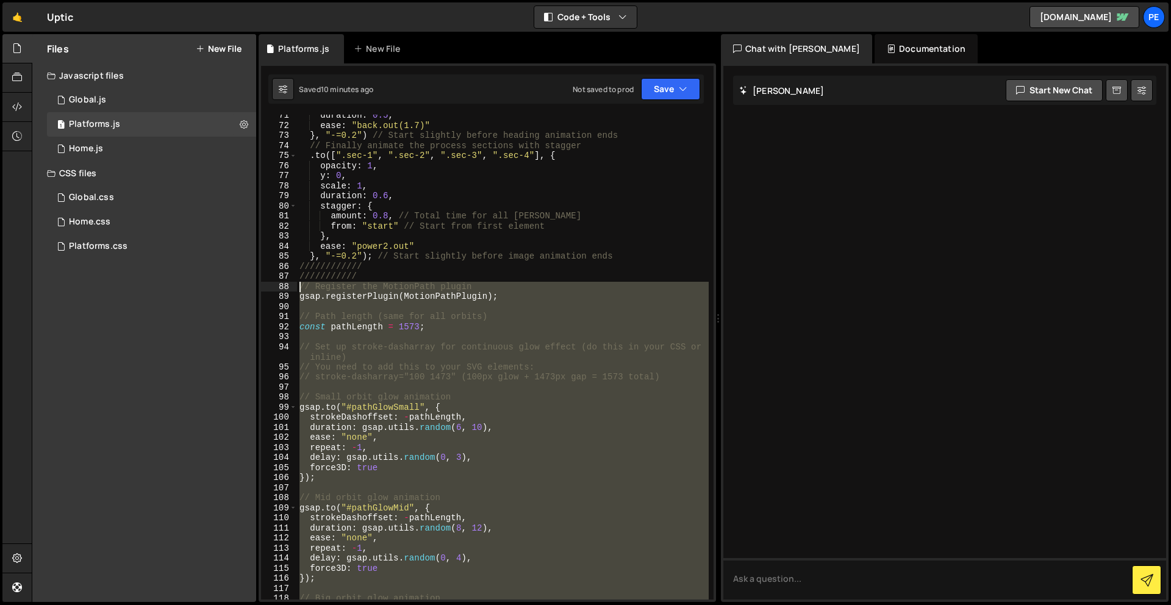
drag, startPoint x: 346, startPoint y: 432, endPoint x: 286, endPoint y: 286, distance: 158.4
click at [286, 286] on div "71 72 73 74 75 76 77 78 79 80 81 82 83 84 85 86 87 88 89 90 91 92 93 94 95 96 9…" at bounding box center [487, 357] width 453 height 485
type textarea "// Register the MotionPath plugin gsap.registerPlugin(MotionPathPlugin);"
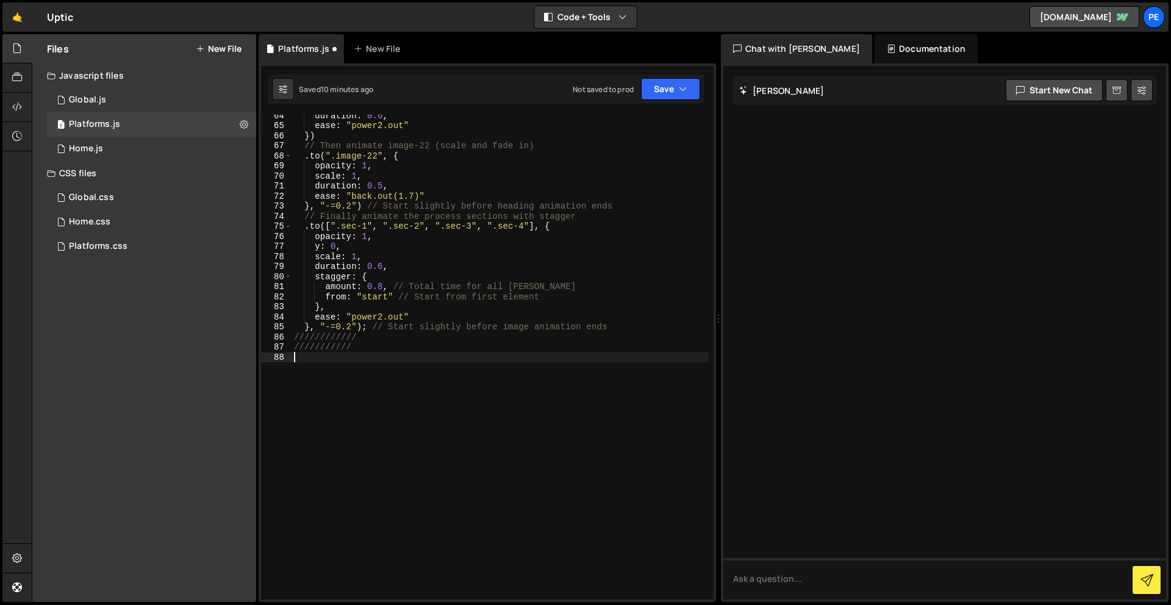
scroll to position [638, 0]
click at [672, 96] on button "Save" at bounding box center [670, 89] width 59 height 22
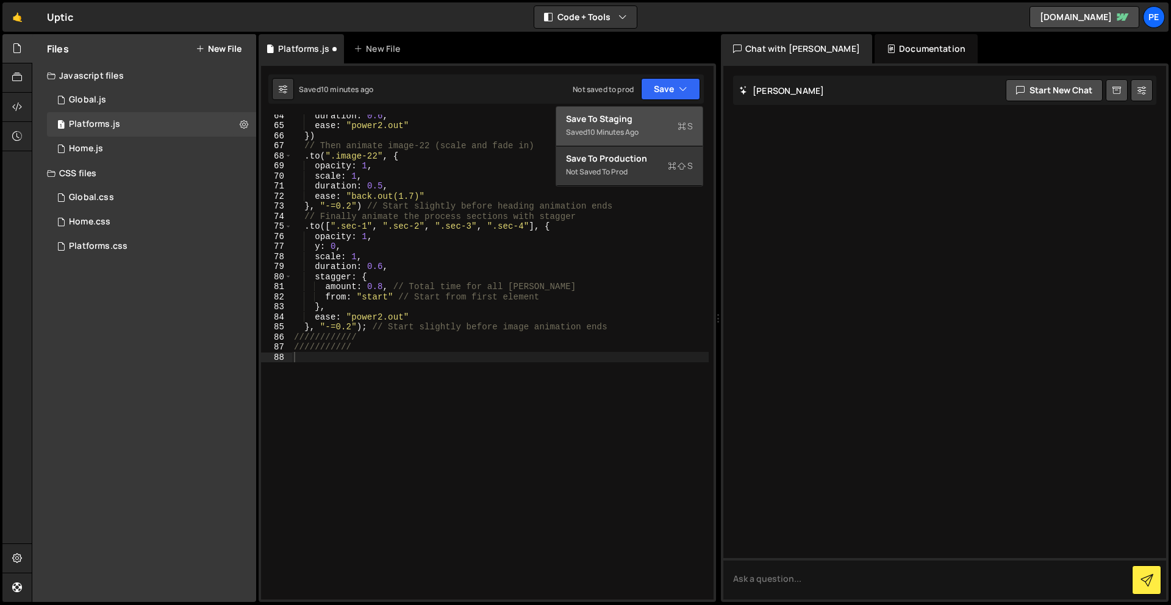
click at [665, 120] on div "Save to Staging S" at bounding box center [629, 119] width 127 height 12
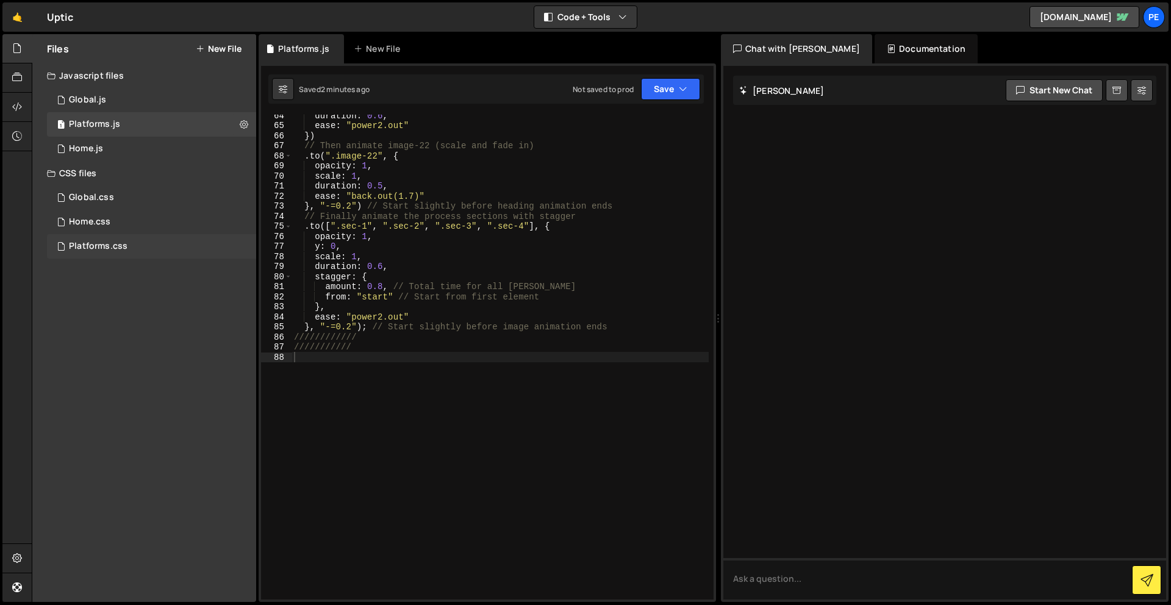
click at [129, 240] on div "Platforms.css 0" at bounding box center [151, 246] width 209 height 24
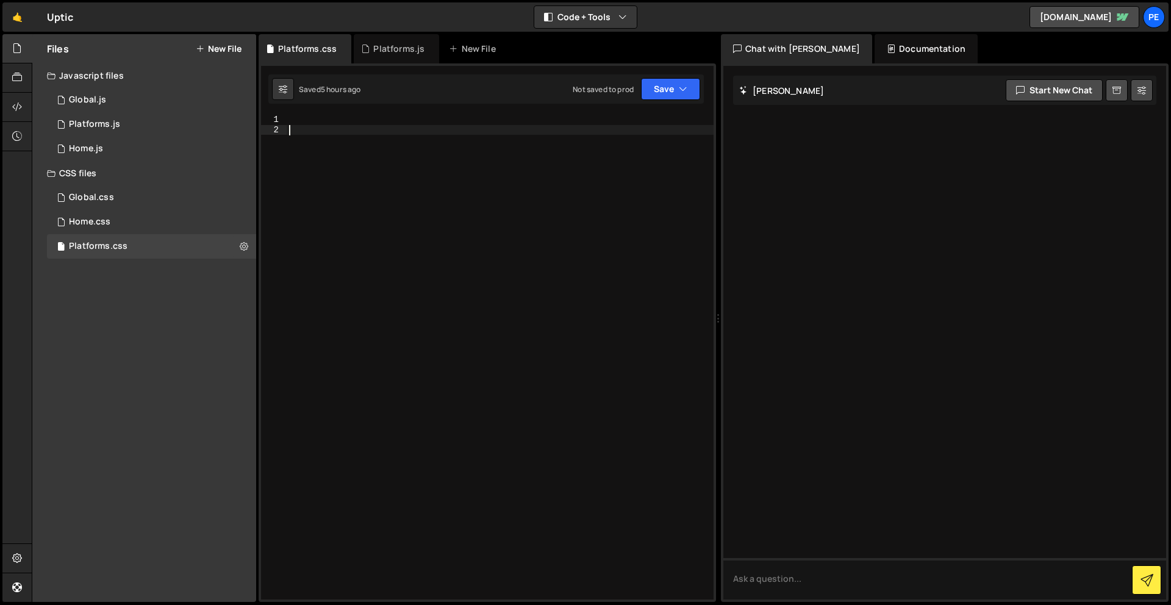
click at [451, 267] on div at bounding box center [500, 367] width 427 height 505
paste textarea "}"
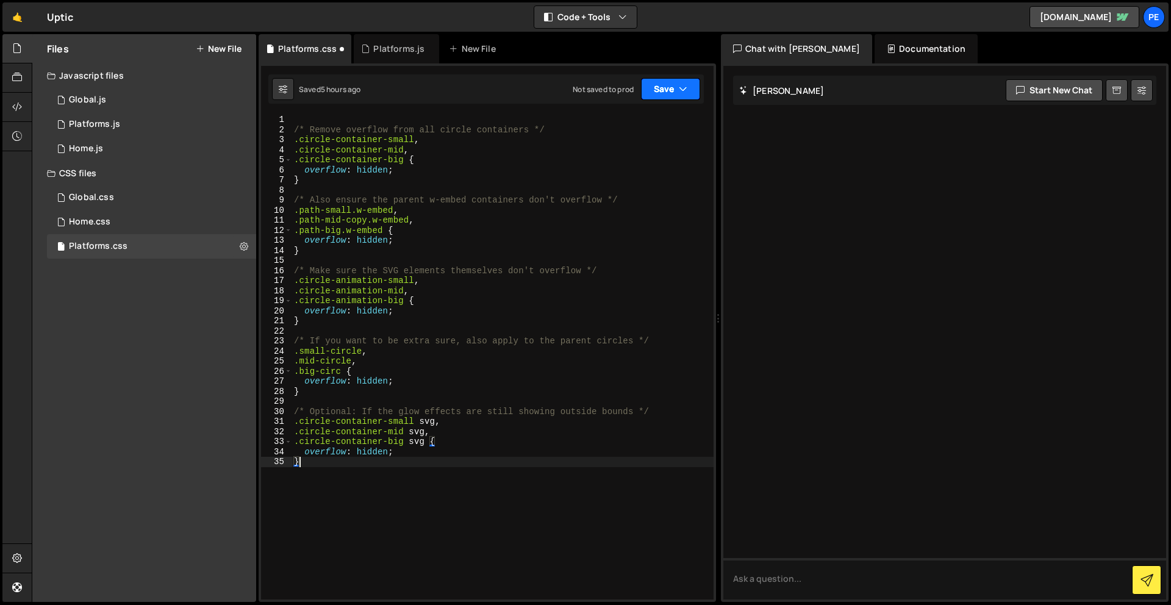
click at [684, 88] on icon "button" at bounding box center [683, 89] width 9 height 12
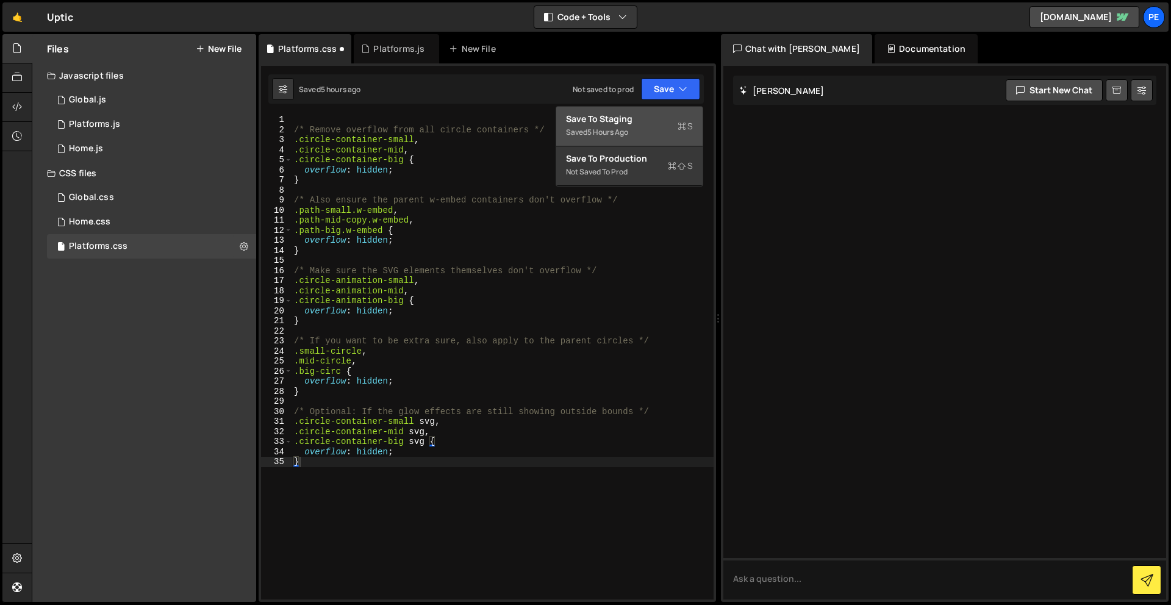
click at [643, 113] on div "Save to Staging S" at bounding box center [629, 119] width 127 height 12
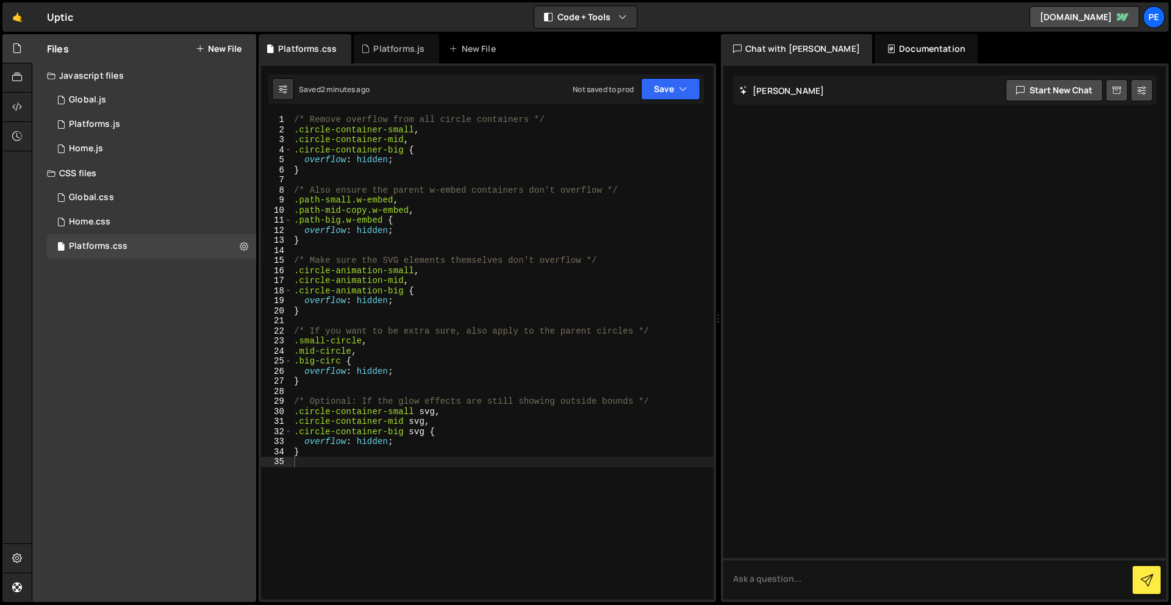
click at [390, 445] on div "/* Remove overflow from all circle containers */ .circle-container-small , .cir…" at bounding box center [503, 367] width 422 height 505
click at [390, 370] on div "/* Remove overflow from all circle containers */ .circle-container-small , .cir…" at bounding box center [503, 367] width 422 height 505
click at [390, 297] on div "/* Remove overflow from all circle containers */ .circle-container-small , .cir…" at bounding box center [503, 367] width 422 height 505
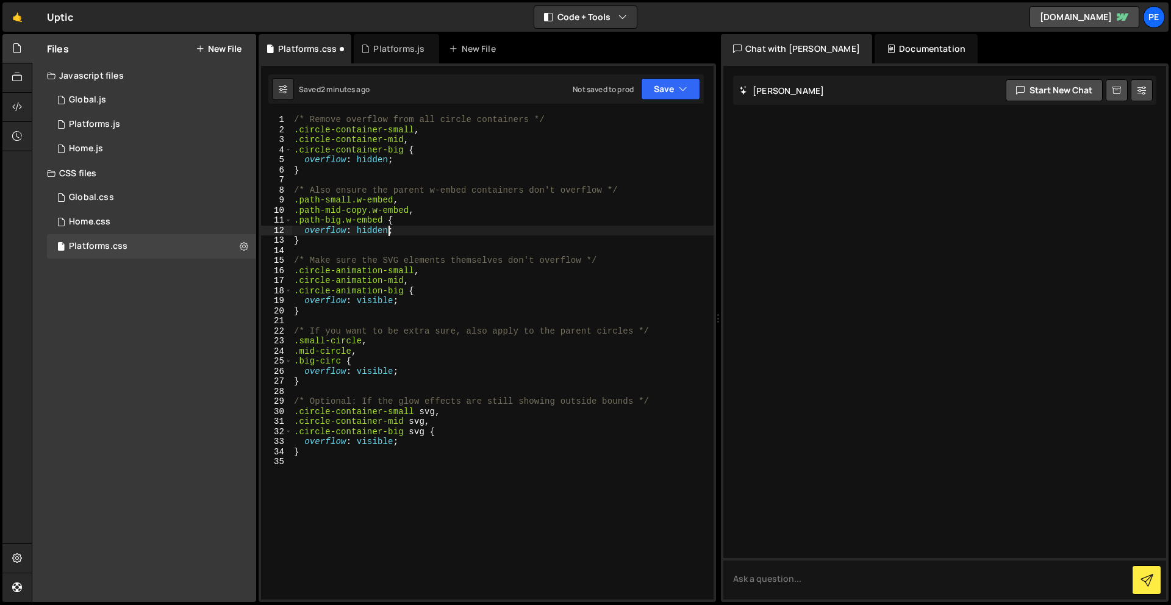
click at [387, 232] on div "/* Remove overflow from all circle containers */ .circle-container-small , .cir…" at bounding box center [503, 367] width 422 height 505
click at [389, 162] on div "/* Remove overflow from all circle containers */ .circle-container-small , .cir…" at bounding box center [503, 367] width 422 height 505
click at [556, 165] on div "/* Remove overflow from all circle containers */ .circle-container-small , .cir…" at bounding box center [503, 367] width 422 height 505
type textarea "overflow: visible;"
click at [672, 101] on div "Saved 2 minutes ago Not saved to prod Upgrade to Edit Save Save to Staging S Sa…" at bounding box center [485, 88] width 435 height 29
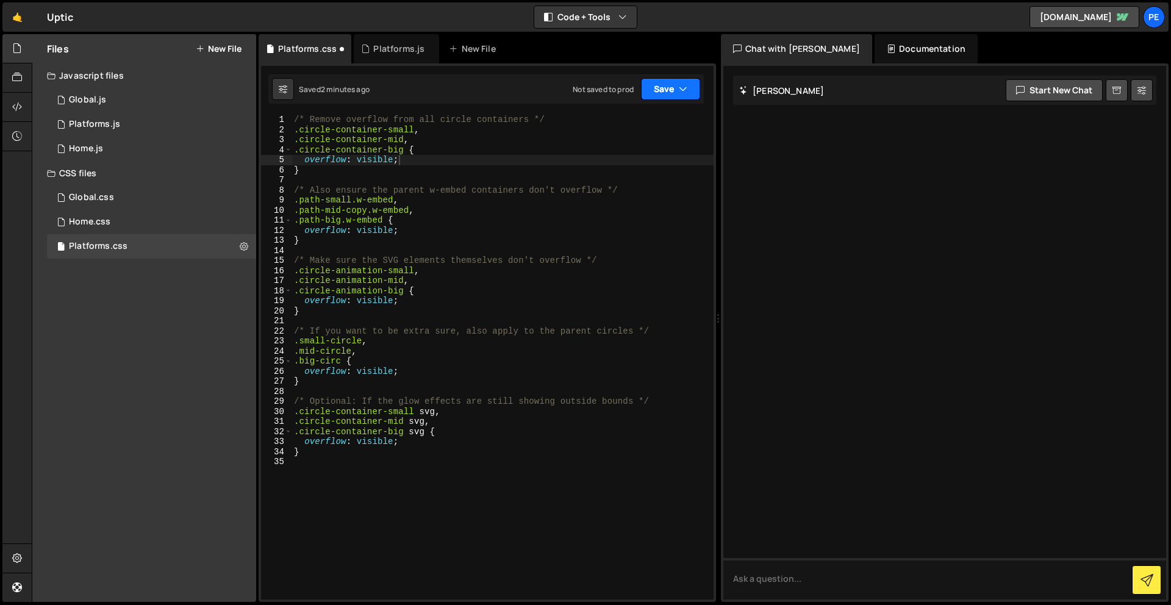
click at [672, 91] on button "Save" at bounding box center [670, 89] width 59 height 22
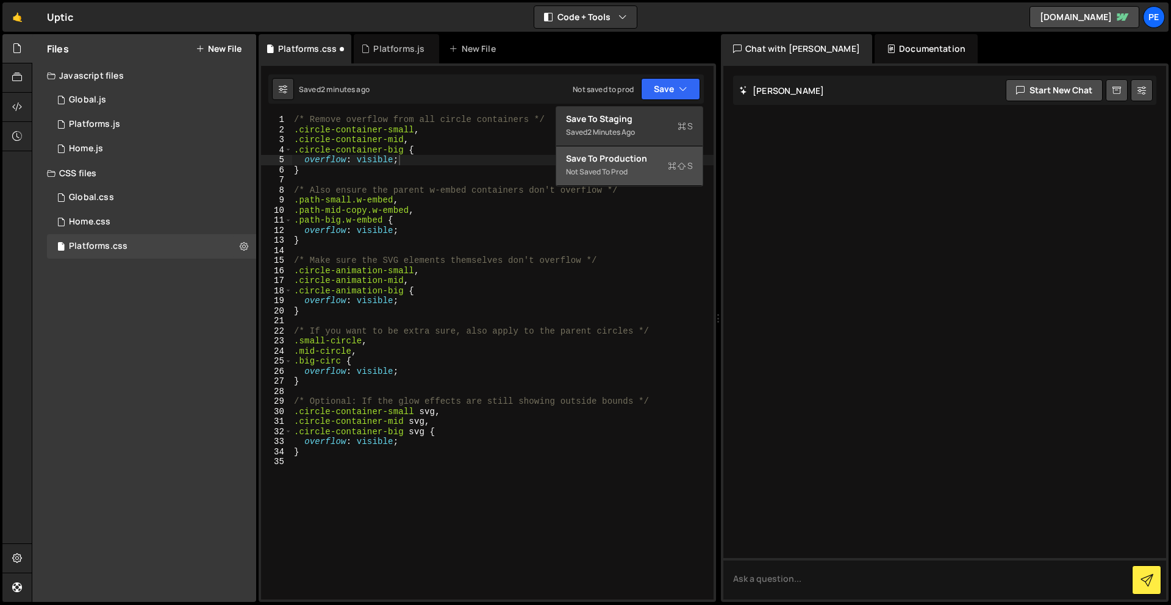
click at [675, 148] on button "Save to Production S Not saved to prod" at bounding box center [629, 166] width 146 height 40
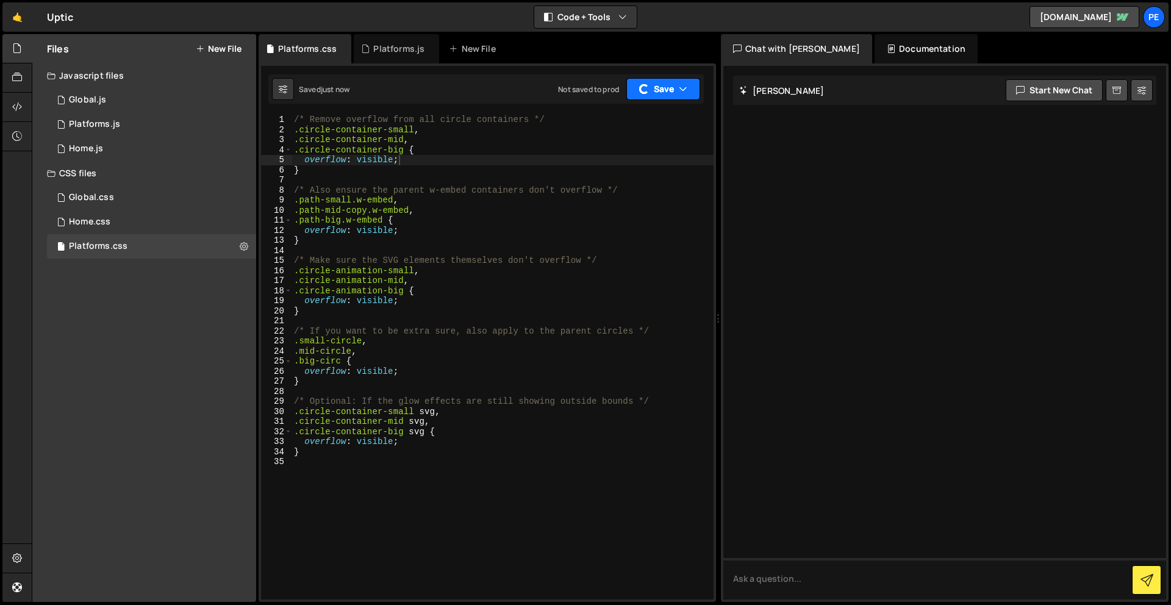
drag, startPoint x: 679, startPoint y: 87, endPoint x: 669, endPoint y: 102, distance: 18.4
click at [679, 87] on icon "button" at bounding box center [683, 89] width 9 height 12
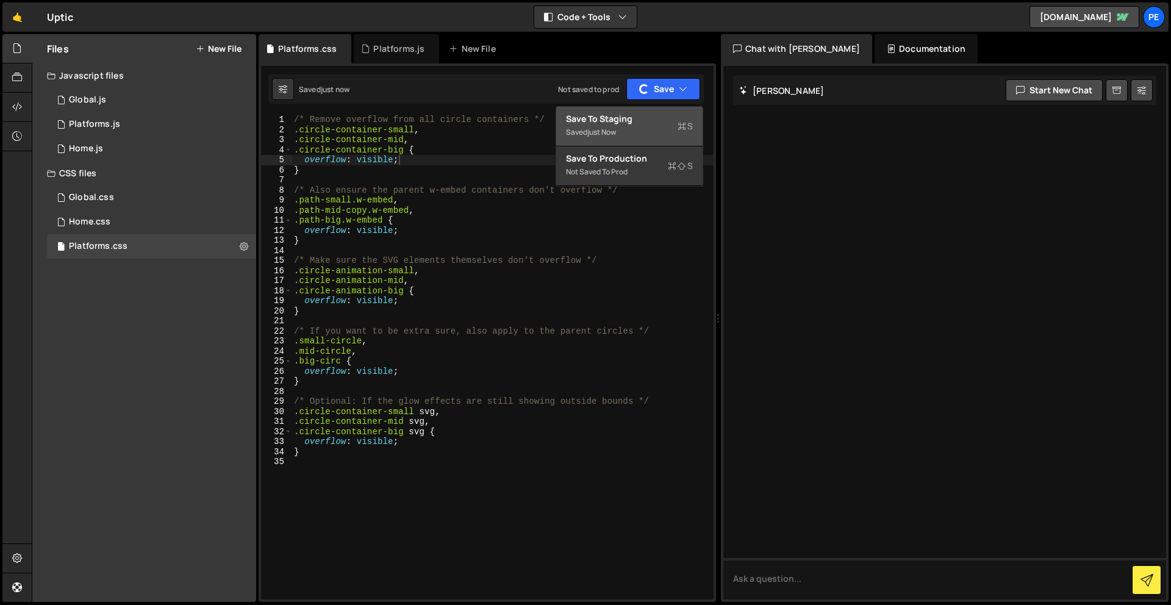
click at [654, 123] on div "Save to Staging S" at bounding box center [629, 119] width 127 height 12
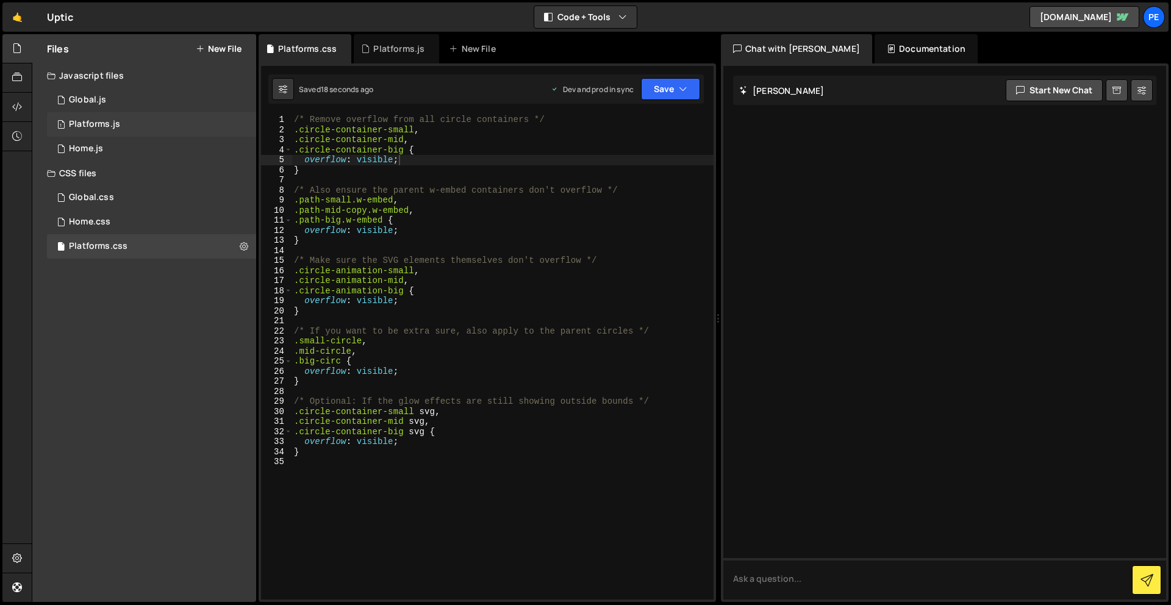
click at [101, 124] on div "Platforms.js" at bounding box center [94, 124] width 51 height 11
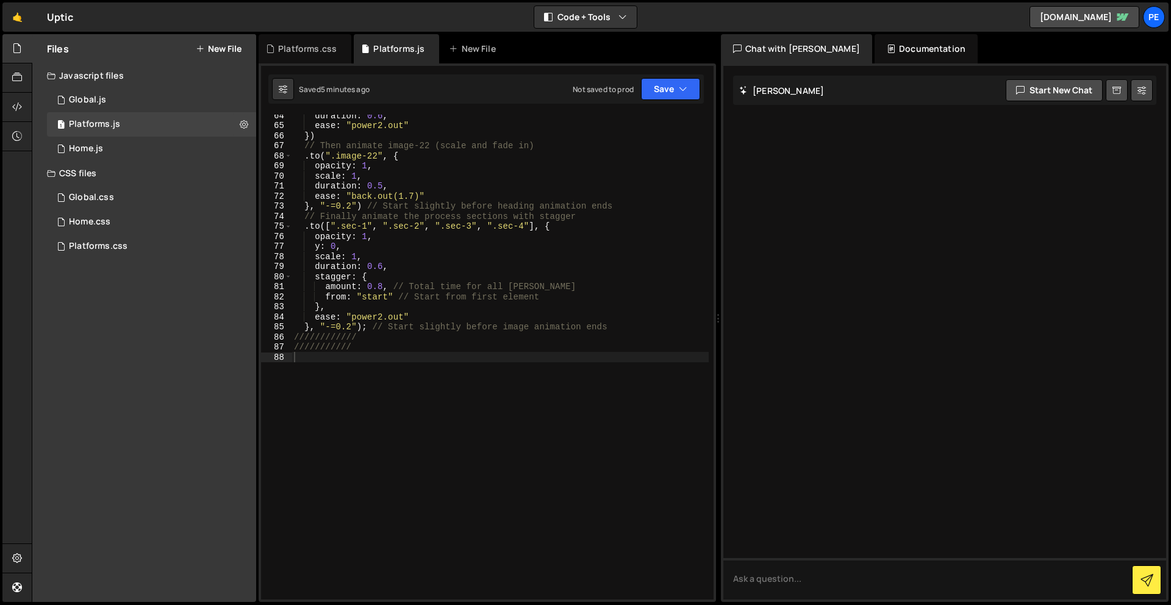
click at [479, 467] on div "duration : 0.6 , ease : "power2.out" }) // Then animate image-22 (scale and fad…" at bounding box center [500, 362] width 417 height 505
paste textarea "});"
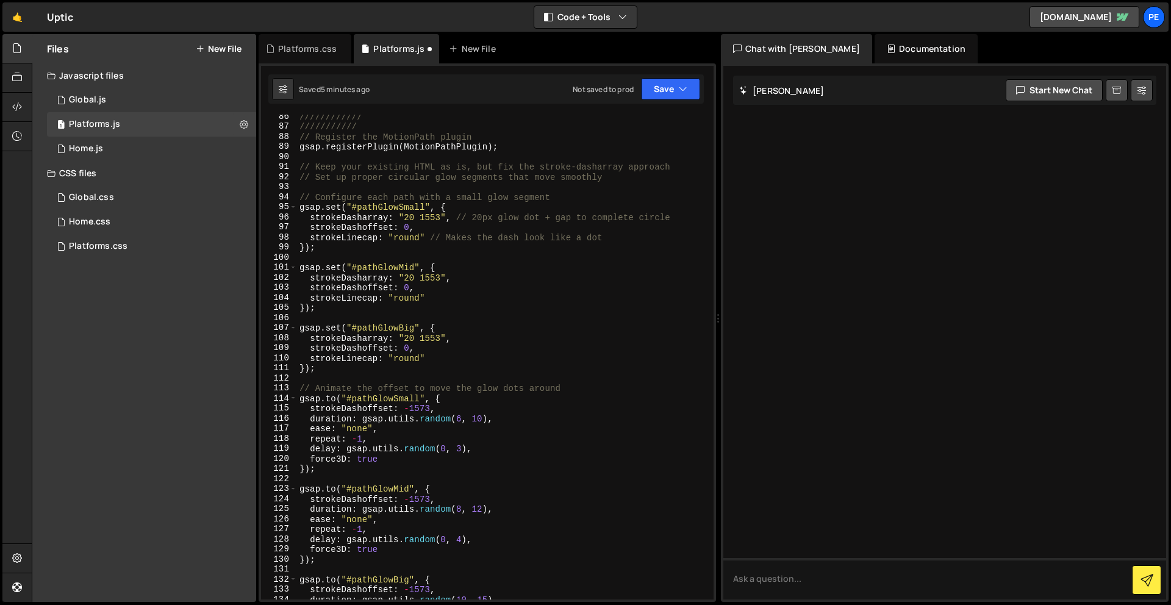
scroll to position [784, 0]
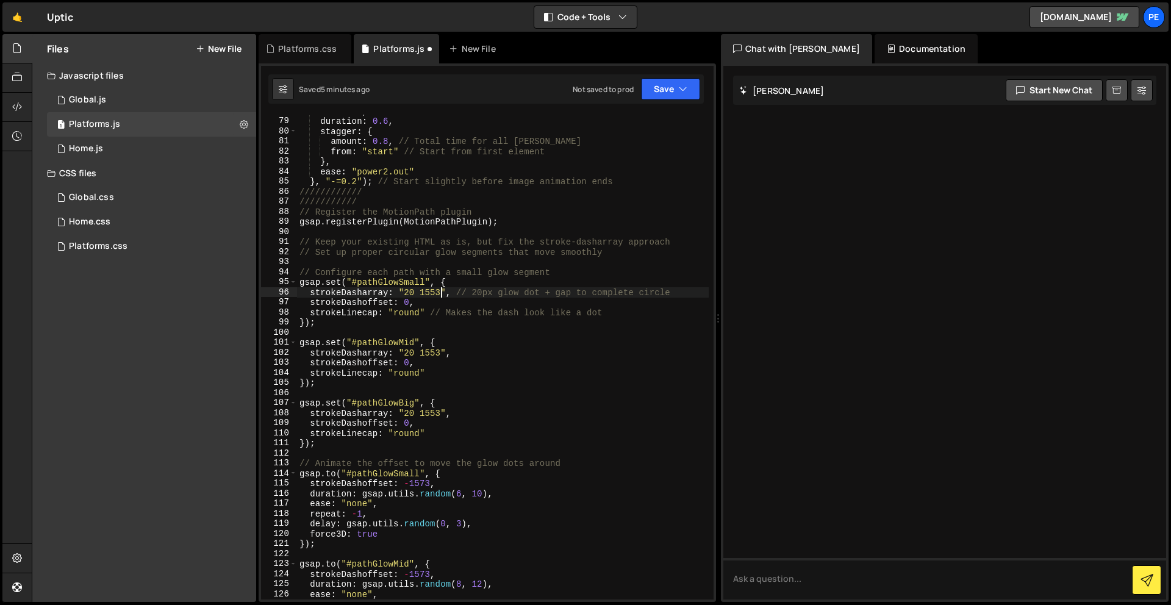
click at [442, 292] on div "scale : 1 , duration : 0.6 , stagger : { amount : 0.8 , // Total time for all […" at bounding box center [503, 358] width 412 height 505
click at [440, 350] on div "scale : 1 , duration : 0.6 , stagger : { amount : 0.8 , // Total time for all […" at bounding box center [503, 358] width 412 height 505
drag, startPoint x: 440, startPoint y: 412, endPoint x: 443, endPoint y: 423, distance: 12.2
click at [440, 412] on div "scale : 1 , duration : 0.6 , stagger : { amount : 0.8 , // Total time for all […" at bounding box center [503, 358] width 412 height 505
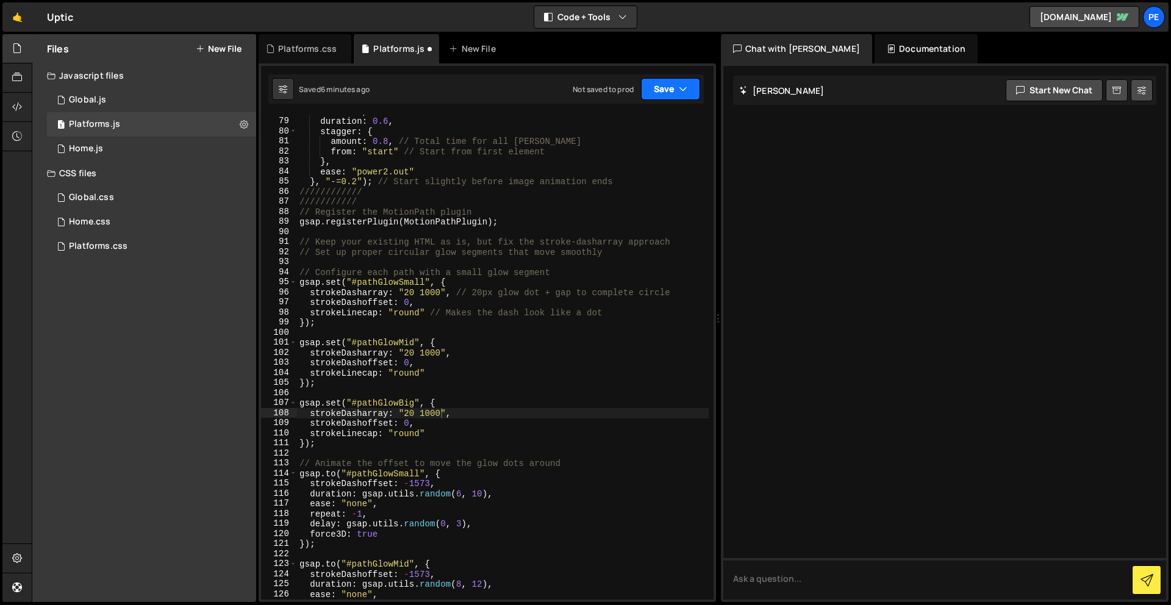
click at [670, 88] on button "Save" at bounding box center [670, 89] width 59 height 22
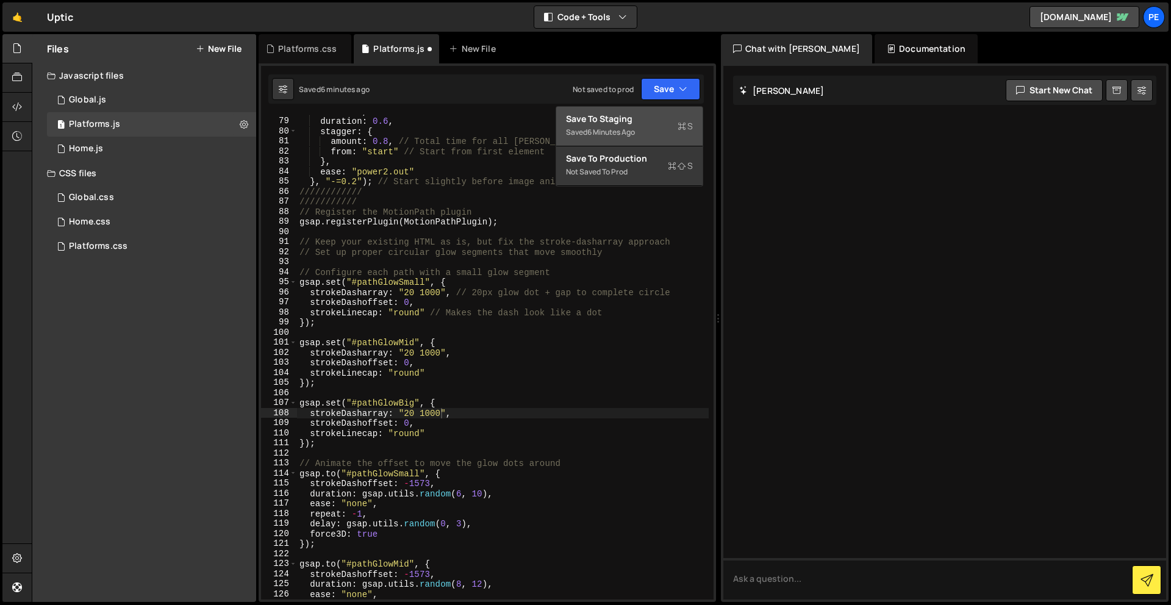
click at [667, 110] on button "Save to Staging S Saved 6 minutes ago" at bounding box center [629, 127] width 146 height 40
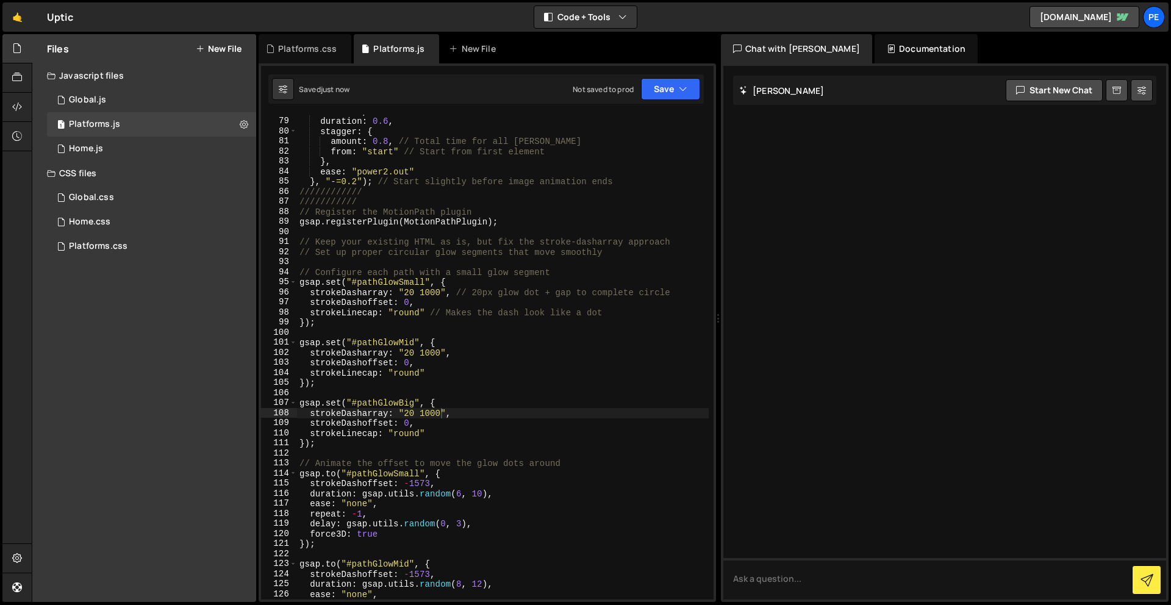
click at [410, 348] on div "scale : 1 , duration : 0.6 , stagger : { amount : 0.8 , // Total time for all […" at bounding box center [503, 358] width 412 height 505
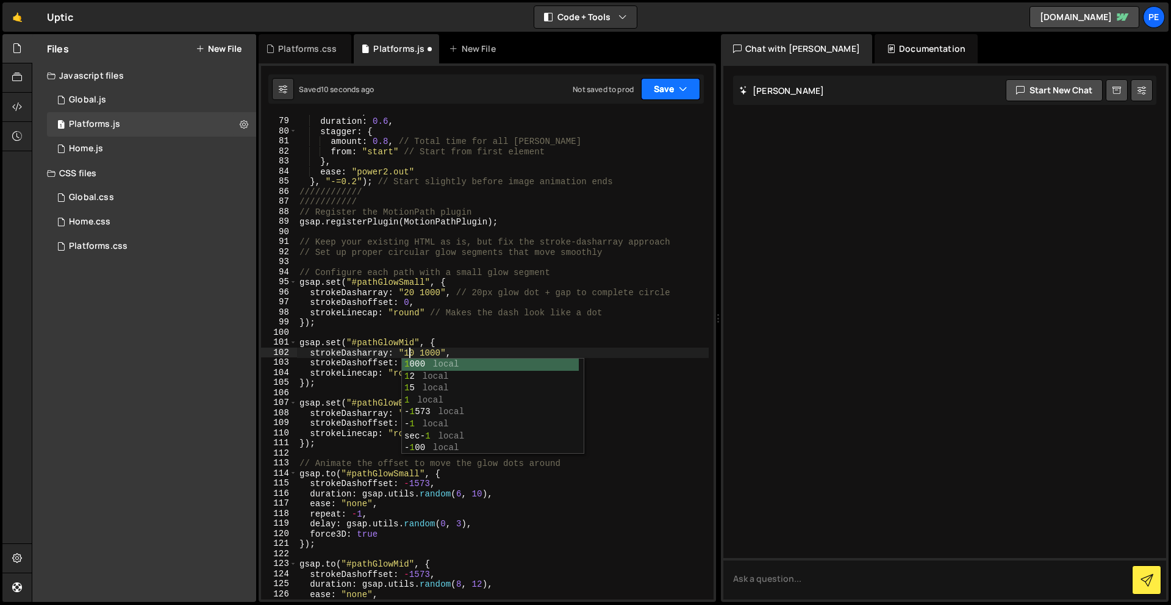
type textarea "strokeDasharray: "10 1000","
click at [665, 79] on button "Save" at bounding box center [670, 89] width 59 height 22
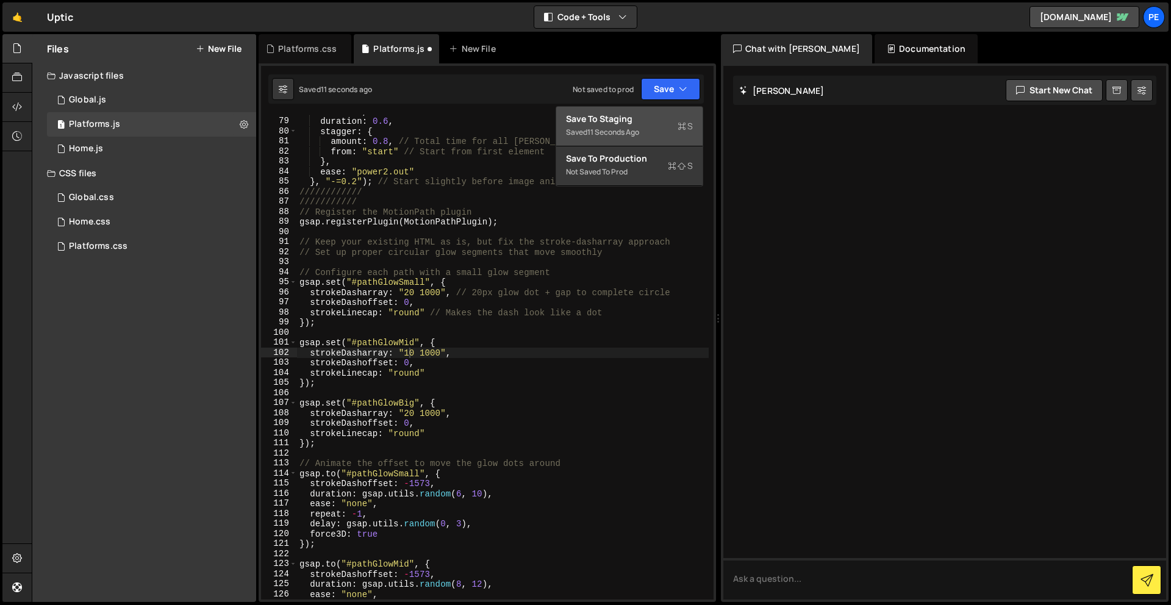
click at [668, 115] on div "Save to Staging S" at bounding box center [629, 119] width 127 height 12
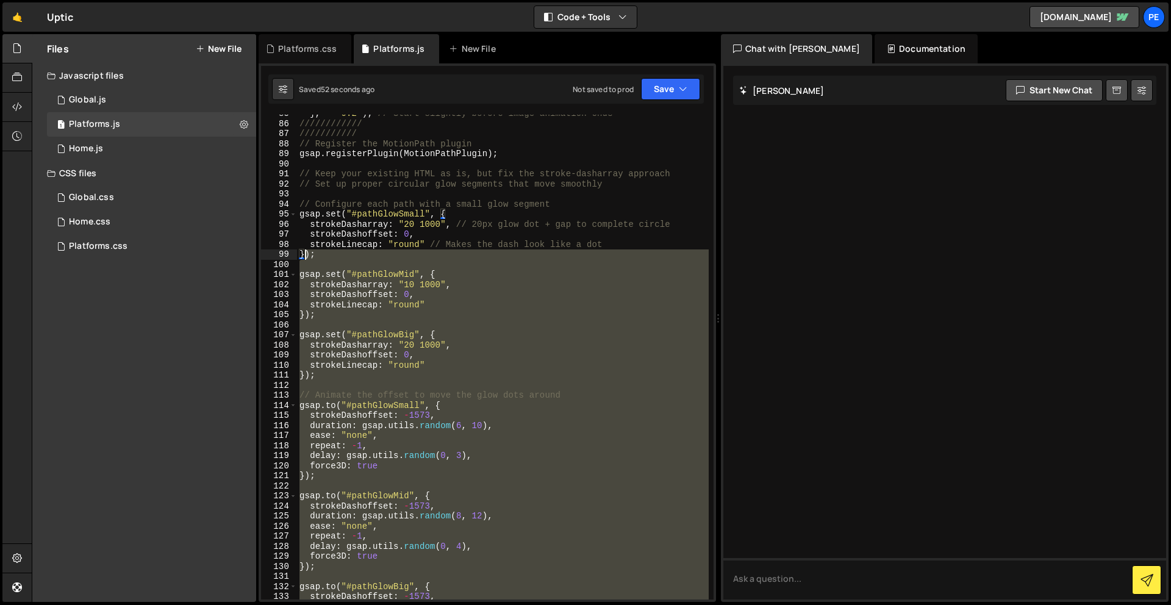
scroll to position [837, 0]
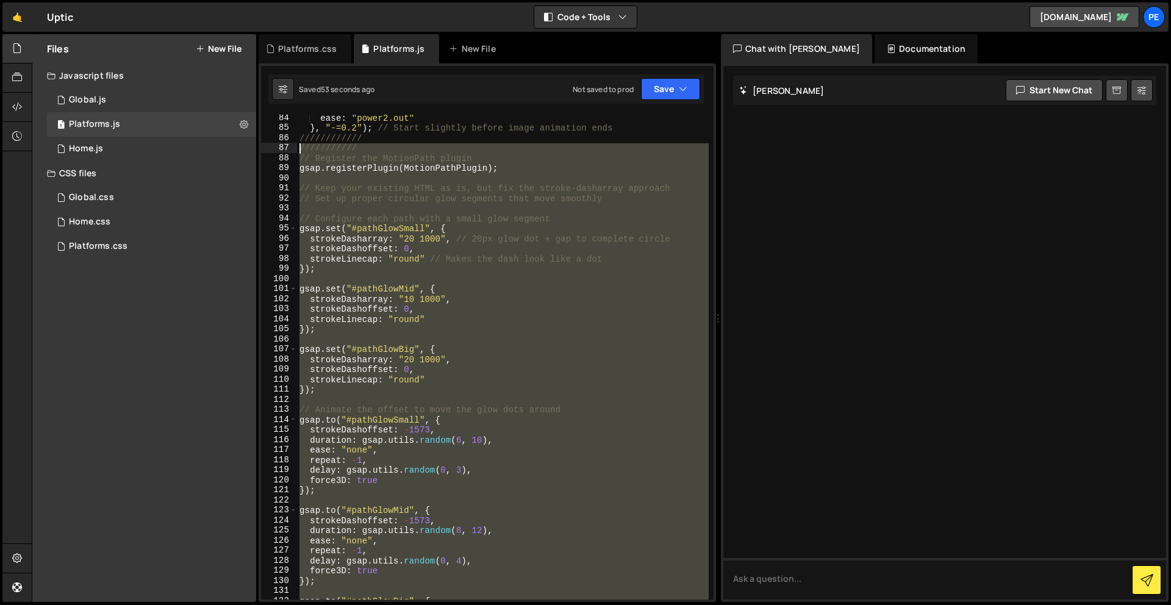
drag, startPoint x: 374, startPoint y: 517, endPoint x: 281, endPoint y: 151, distance: 376.9
click at [281, 151] on div "84 85 86 87 88 89 90 91 92 93 94 95 96 97 98 99 100 101 102 103 104 105 106 107…" at bounding box center [487, 357] width 453 height 485
paste textarea ");"
type textarea ");"
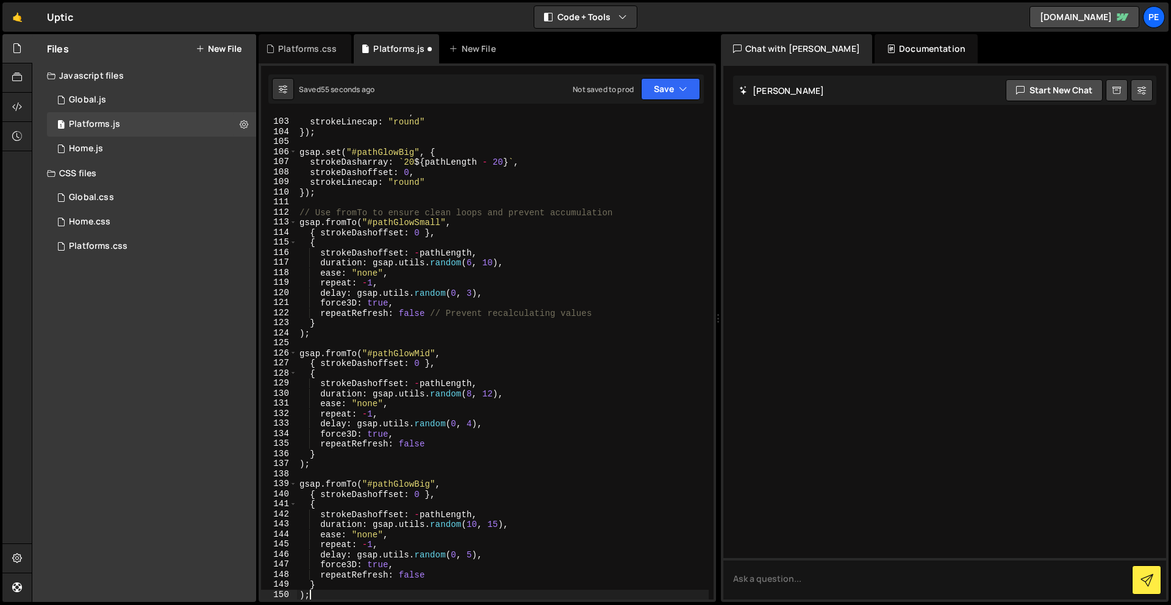
click at [637, 88] on div "Not saved to prod Upgrade to Edit Save Save to Staging S Saved 55 seconds ago S…" at bounding box center [636, 89] width 127 height 22
click at [672, 96] on button "Save" at bounding box center [670, 89] width 59 height 22
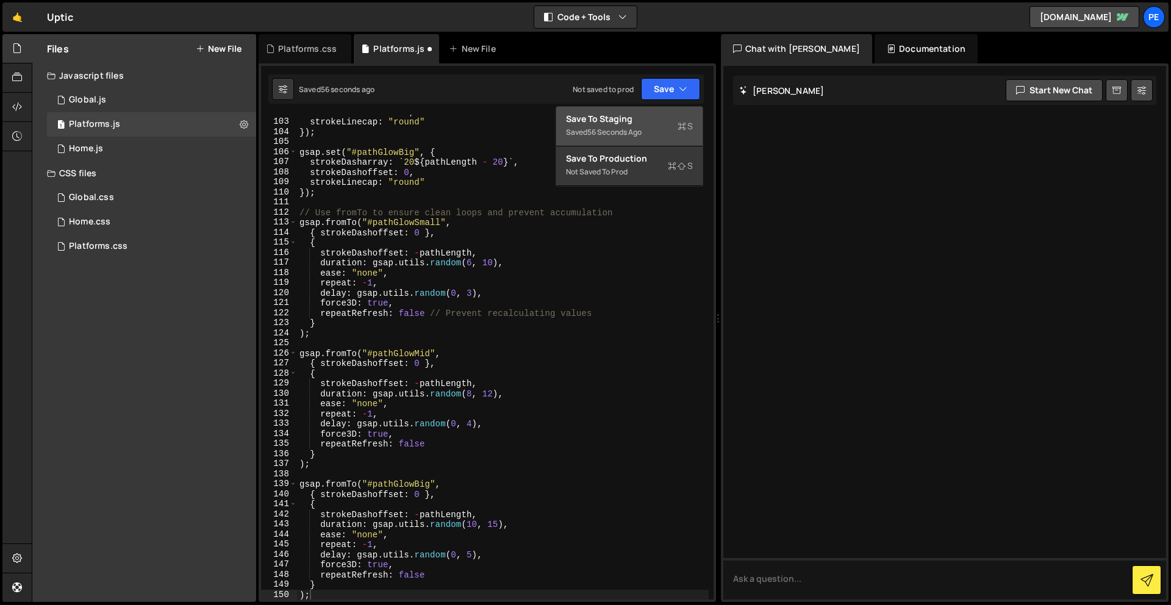
click at [656, 123] on div "Save to Staging S" at bounding box center [629, 119] width 127 height 12
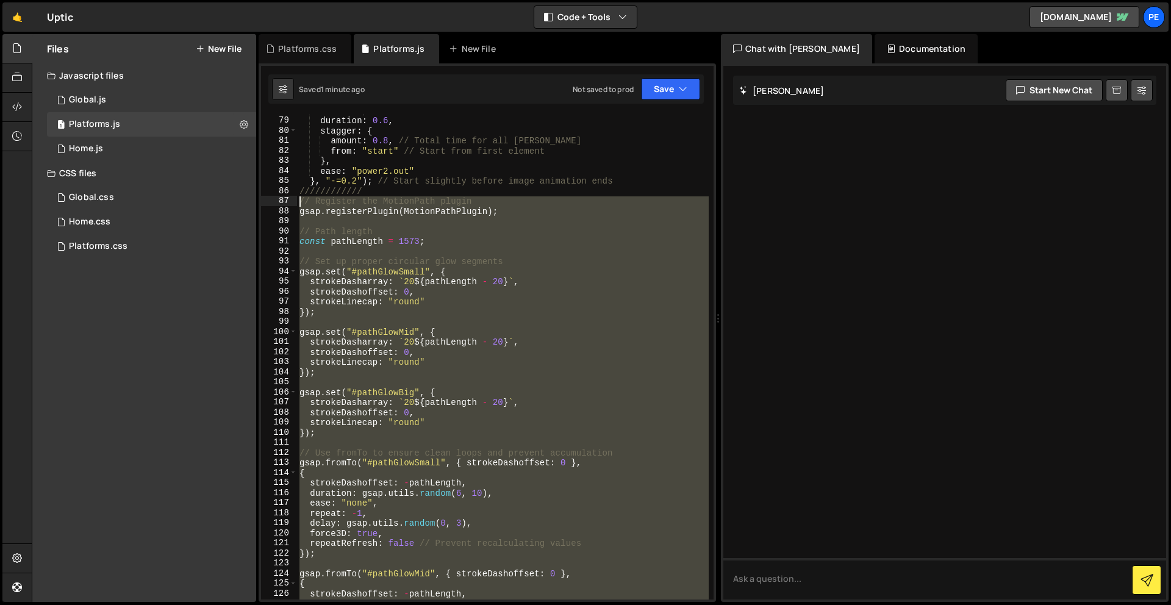
scroll to position [591, 0]
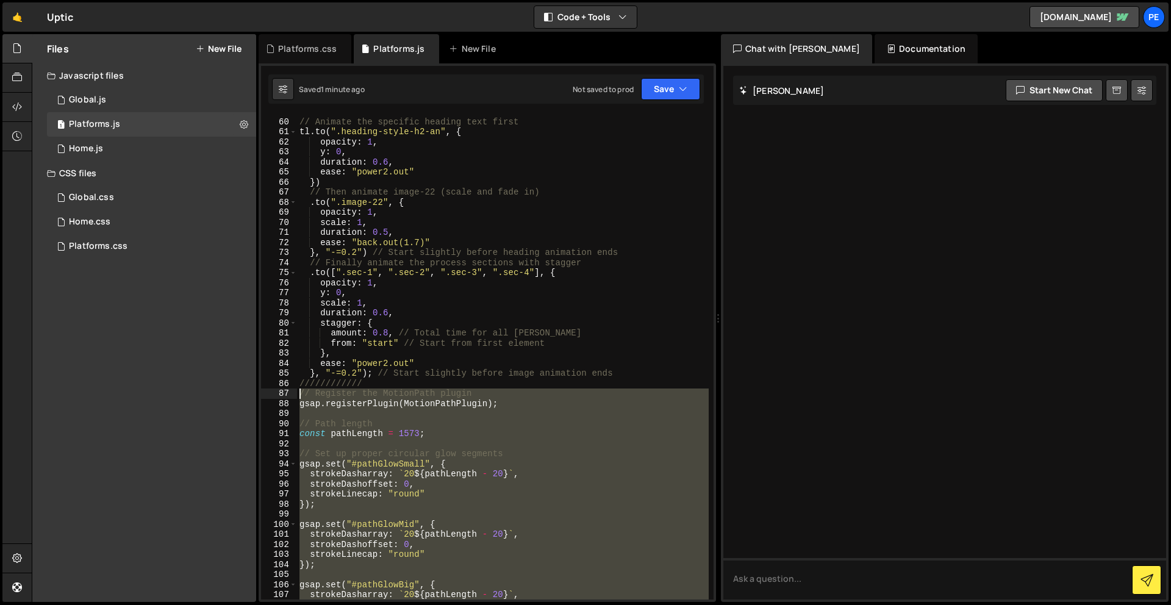
drag, startPoint x: 377, startPoint y: 559, endPoint x: 268, endPoint y: 391, distance: 200.3
click at [268, 391] on div "59 60 61 62 63 64 65 66 67 68 69 70 71 72 73 74 75 76 77 78 79 80 81 82 83 84 8…" at bounding box center [487, 357] width 453 height 485
type textarea "// Register the MotionPath plugin gsap.registerPlugin(MotionPathPlugin);"
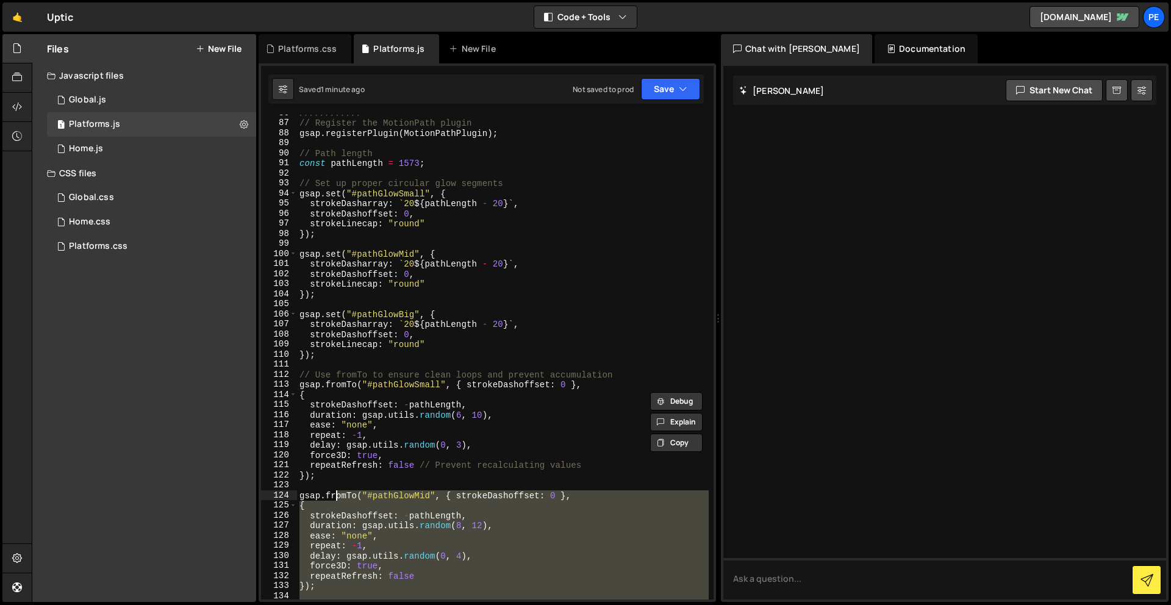
scroll to position [825, 0]
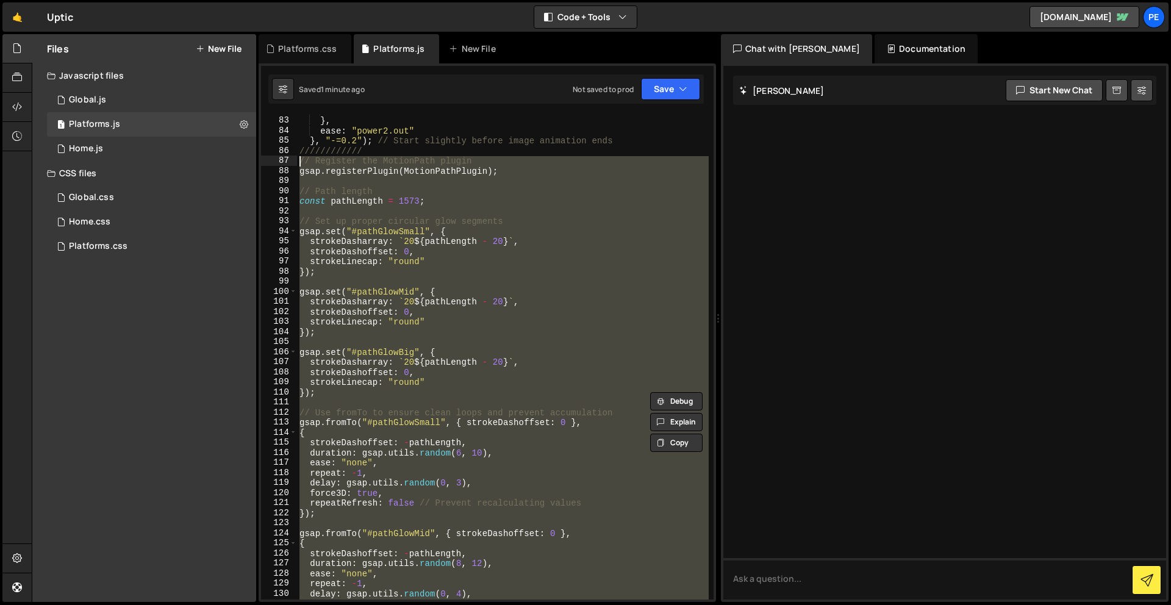
drag, startPoint x: 336, startPoint y: 499, endPoint x: 284, endPoint y: 163, distance: 340.1
click at [284, 163] on div "}); 82 83 84 85 86 87 88 89 90 91 92 93 94 95 96 97 98 99 100 101 102 103 104 1…" at bounding box center [487, 357] width 453 height 485
paste textarea "}"
type textarea "});"
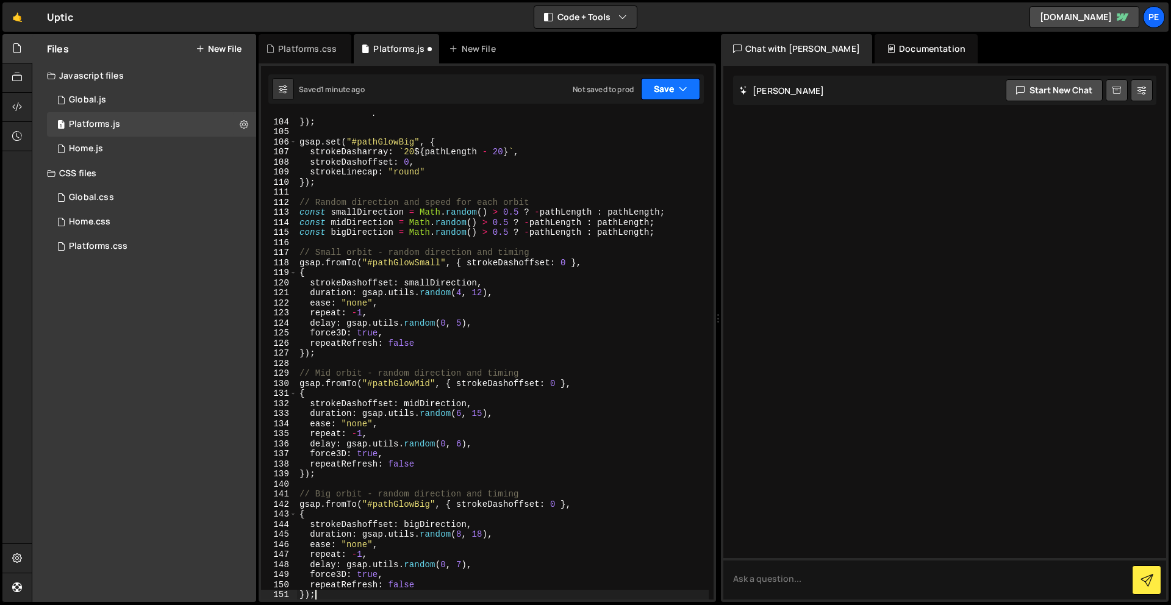
click at [675, 86] on button "Save" at bounding box center [670, 89] width 59 height 22
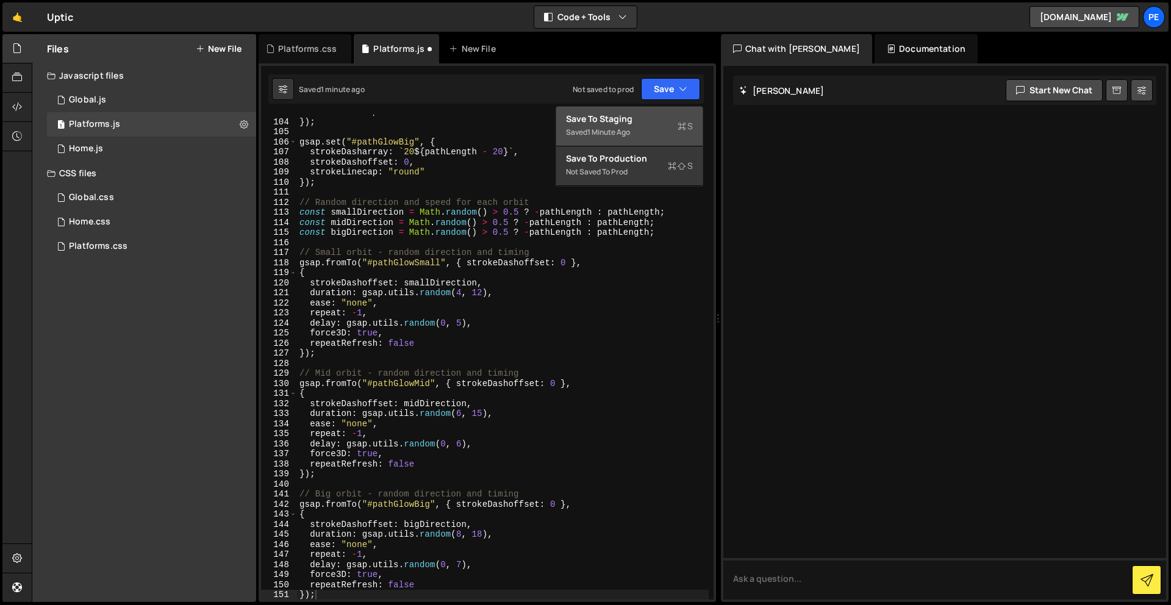
click at [673, 121] on div "Save to Staging S" at bounding box center [629, 119] width 127 height 12
